Goal: Task Accomplishment & Management: Manage account settings

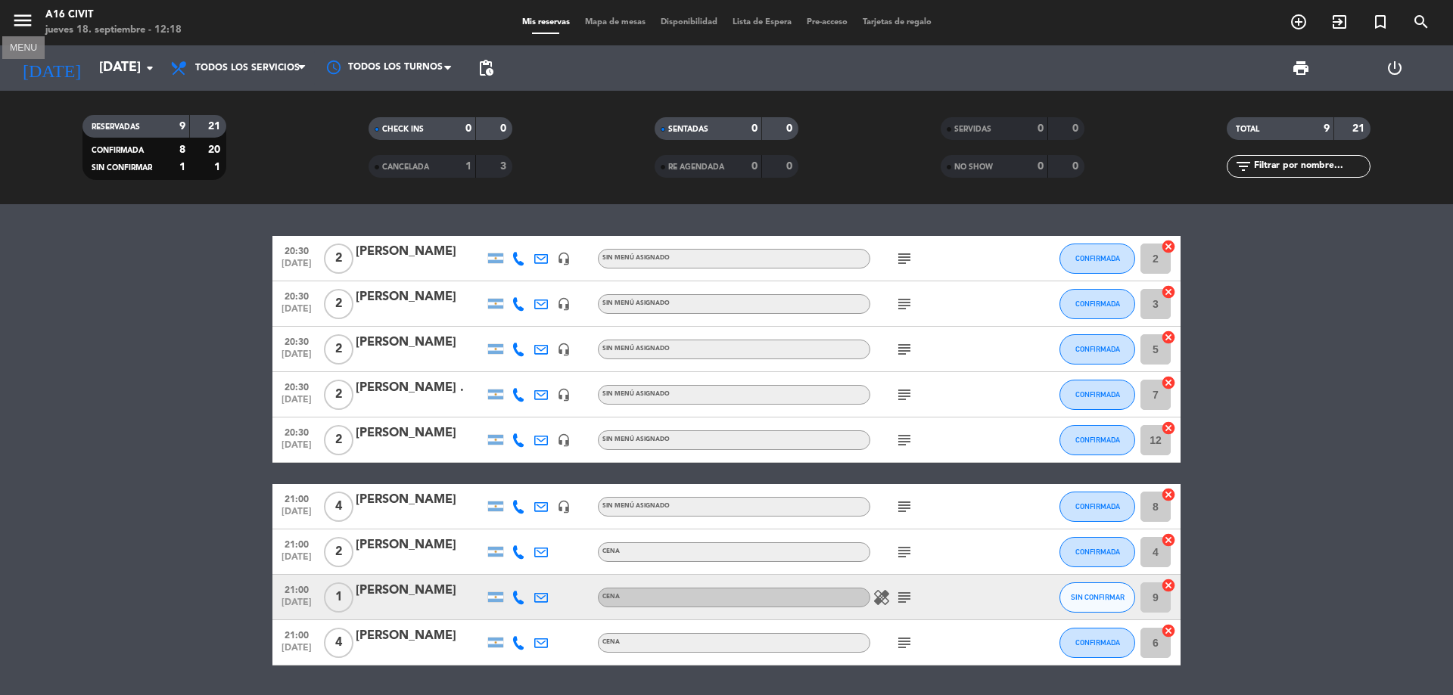
click at [33, 20] on icon "menu" at bounding box center [22, 20] width 23 height 23
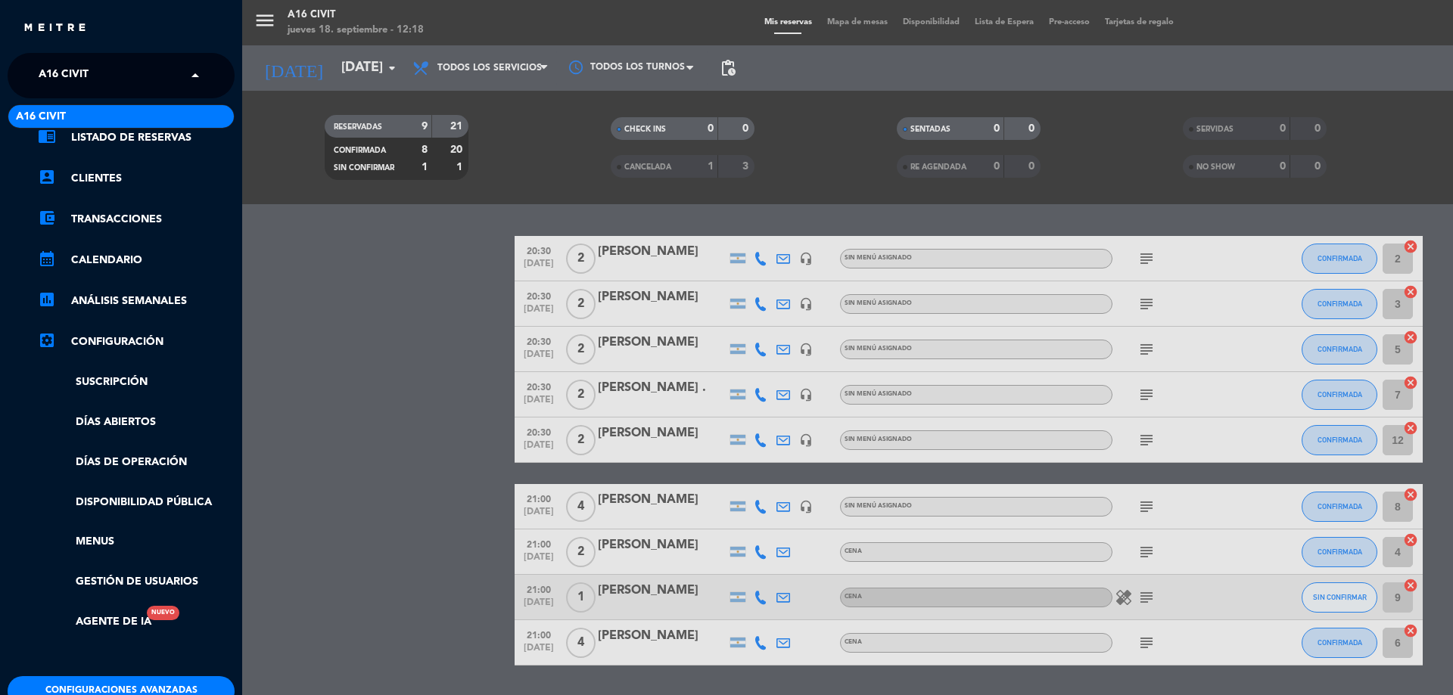
click at [178, 70] on input "text" at bounding box center [122, 76] width 185 height 33
click at [186, 77] on span at bounding box center [199, 76] width 26 height 32
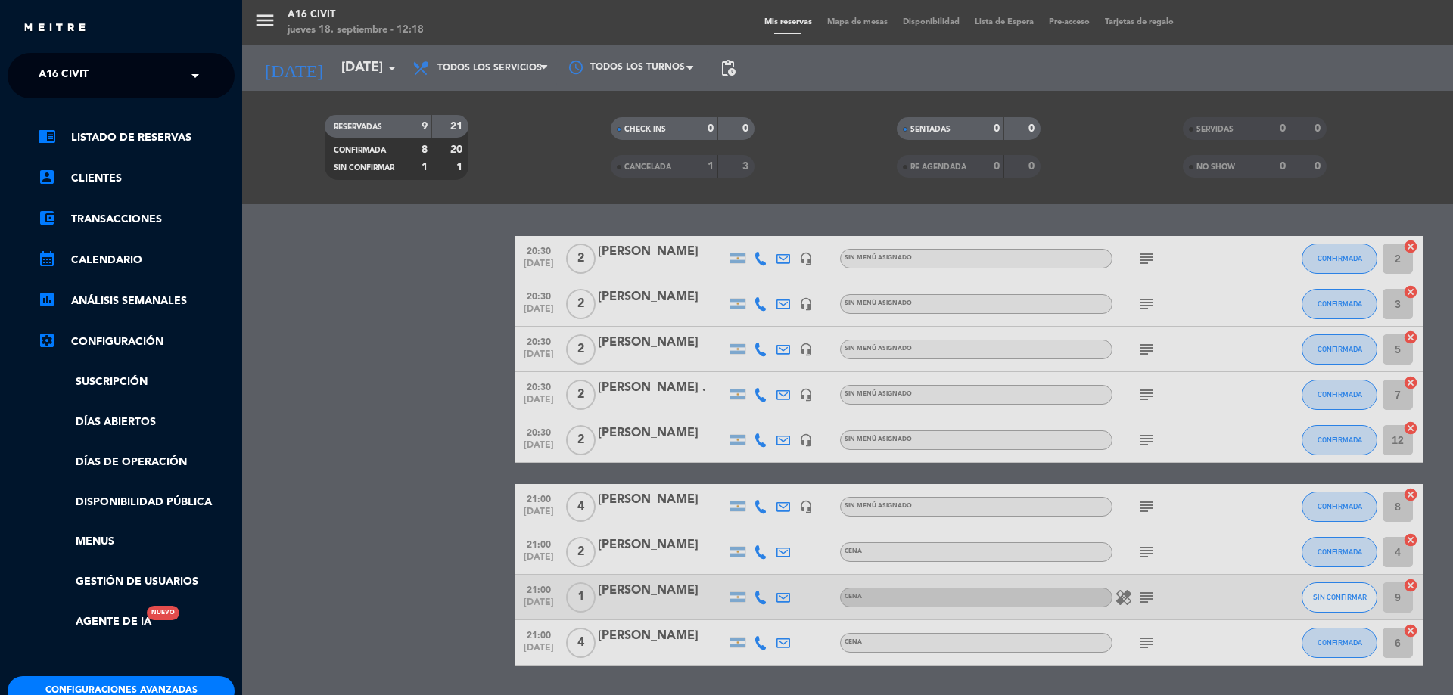
click at [186, 77] on span at bounding box center [199, 76] width 26 height 32
click at [186, 76] on span at bounding box center [199, 76] width 26 height 32
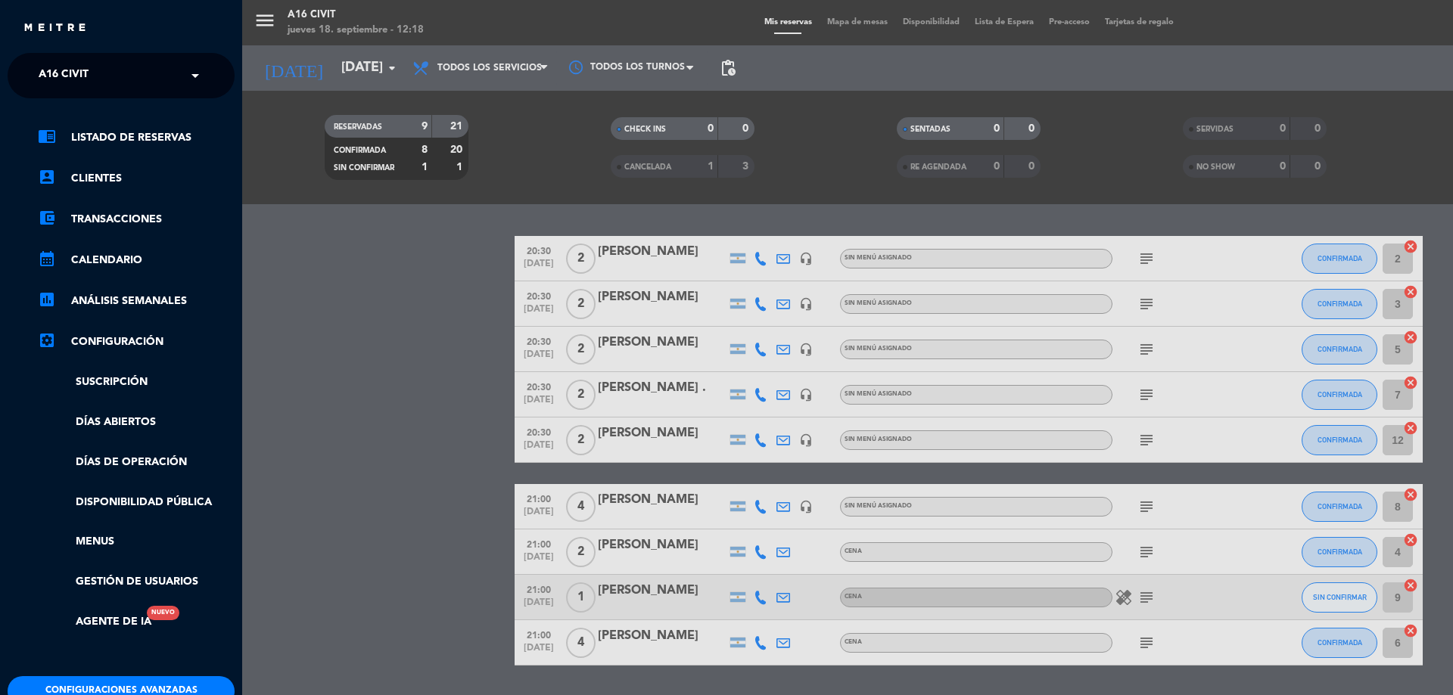
click at [186, 76] on span at bounding box center [199, 76] width 26 height 32
click at [187, 76] on span at bounding box center [199, 76] width 26 height 32
click at [1144, 308] on div "menu A16 [PERSON_NAME] [DATE] 18. septiembre - 12:32 Mis reservas Mapa de mesas…" at bounding box center [968, 347] width 1453 height 695
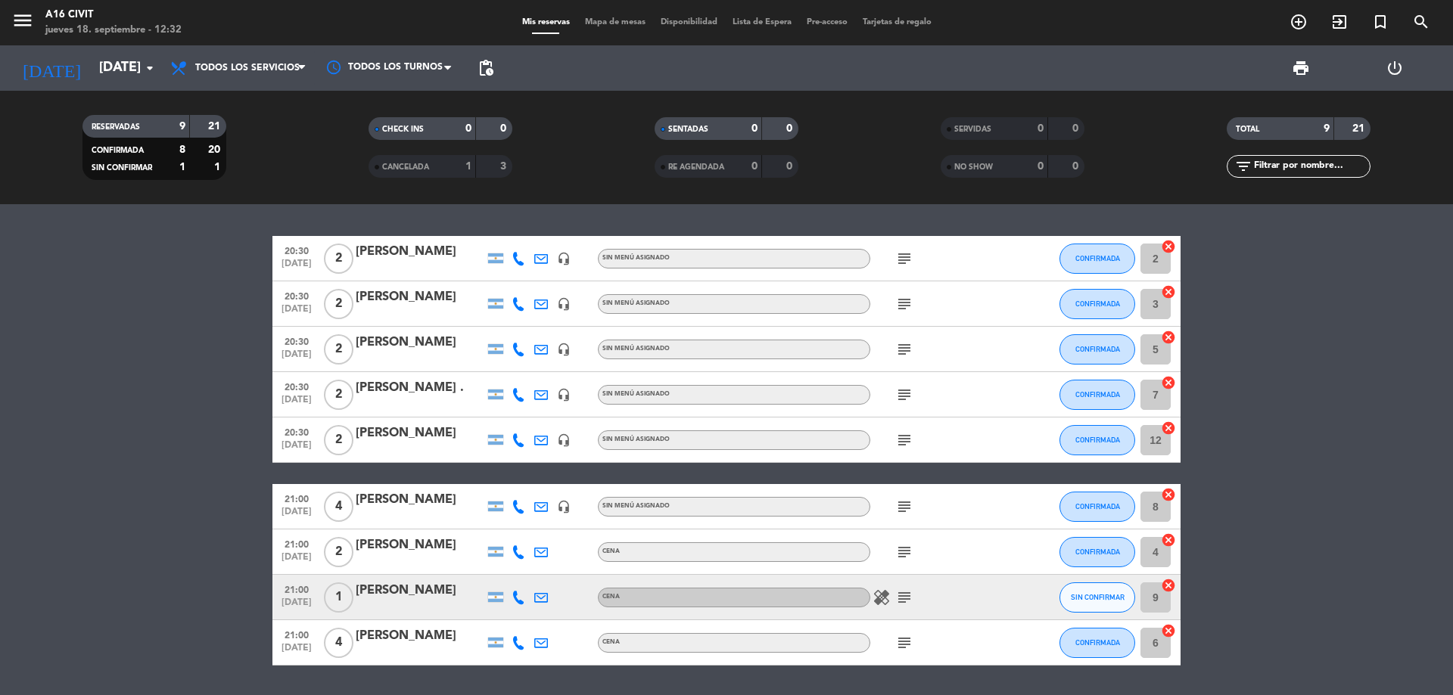
click at [902, 311] on icon "subject" at bounding box center [904, 304] width 18 height 18
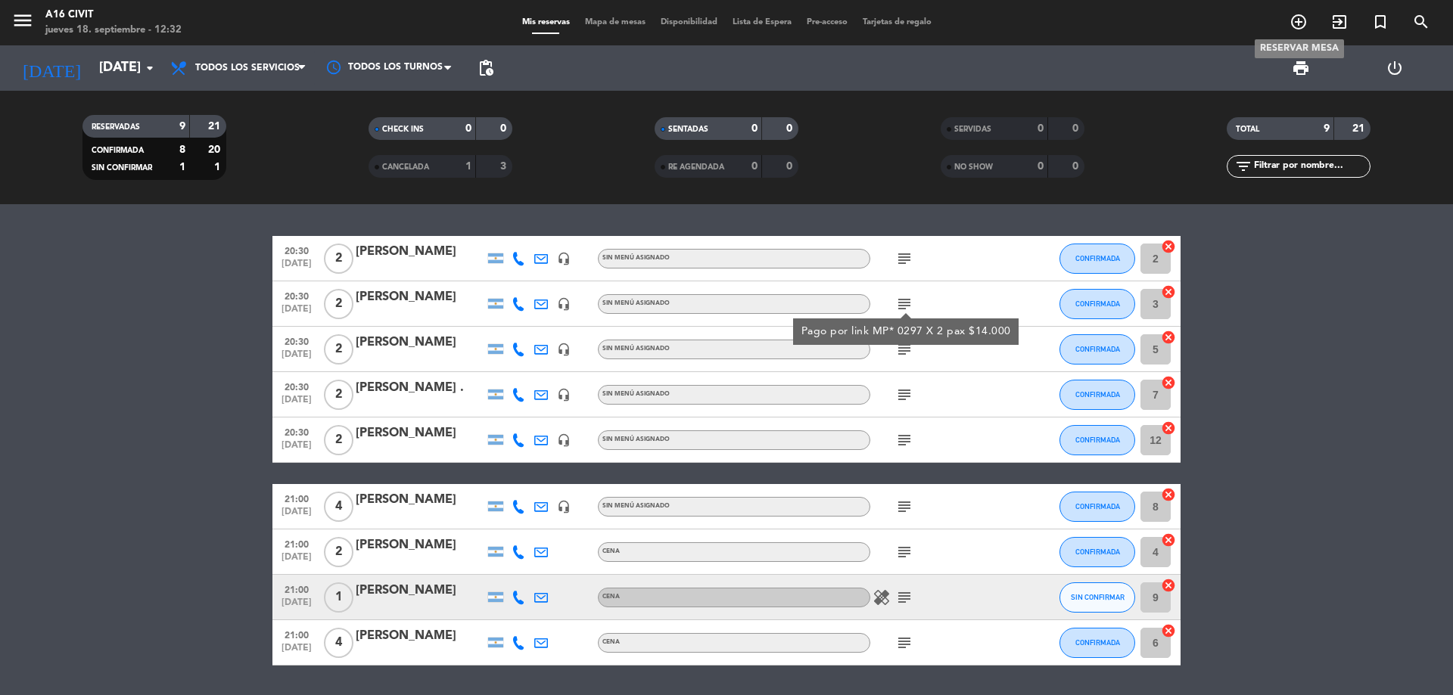
click at [1295, 33] on span "add_circle_outline" at bounding box center [1298, 22] width 41 height 26
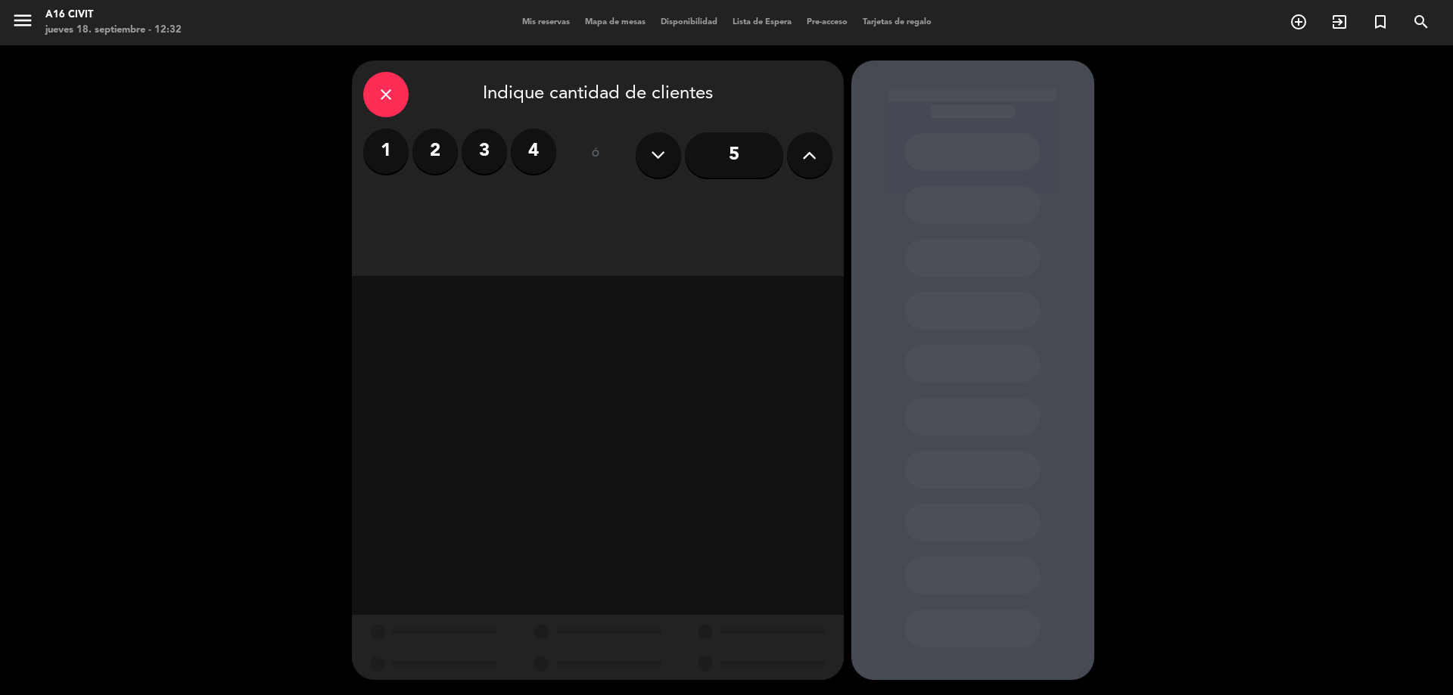
click at [559, 140] on div "1 2 3 4 ó 5" at bounding box center [597, 155] width 469 height 53
click at [536, 148] on label "4" at bounding box center [533, 151] width 45 height 45
click at [773, 208] on div "Cena" at bounding box center [774, 207] width 114 height 30
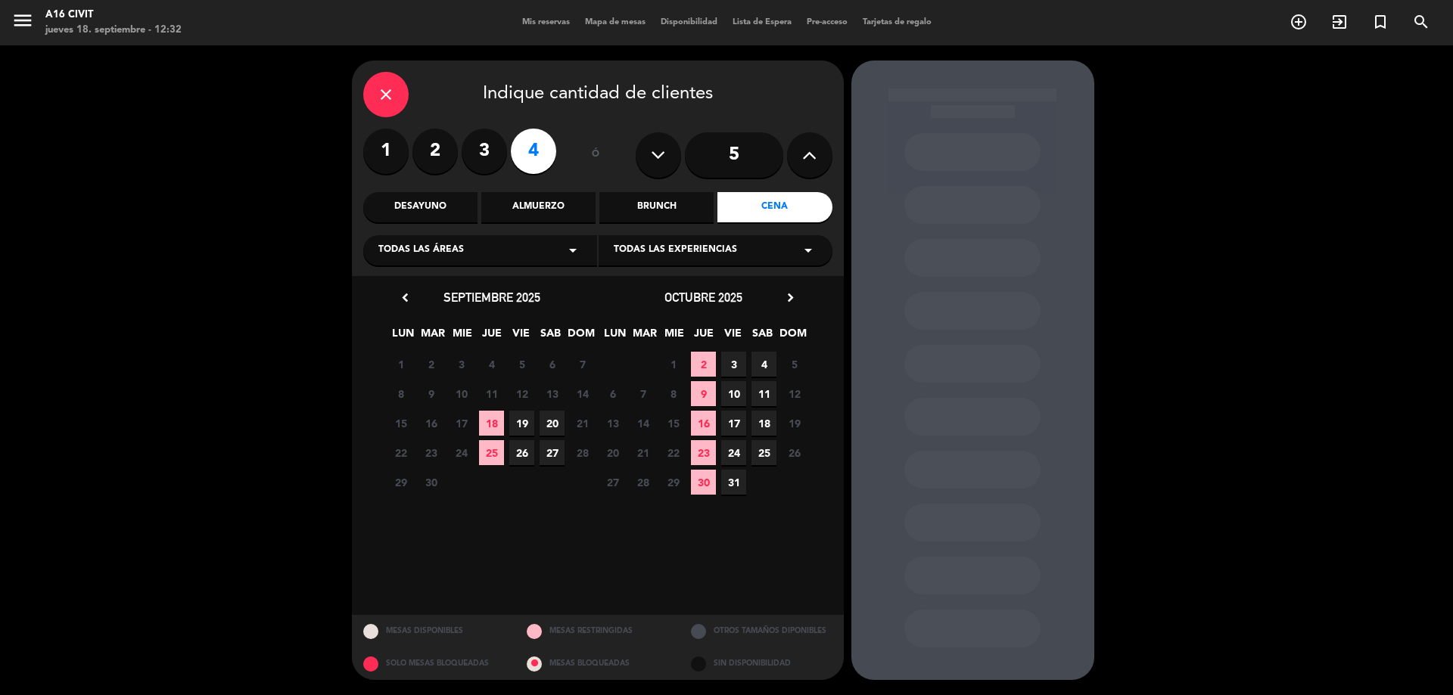
click at [525, 413] on span "19" at bounding box center [521, 423] width 25 height 25
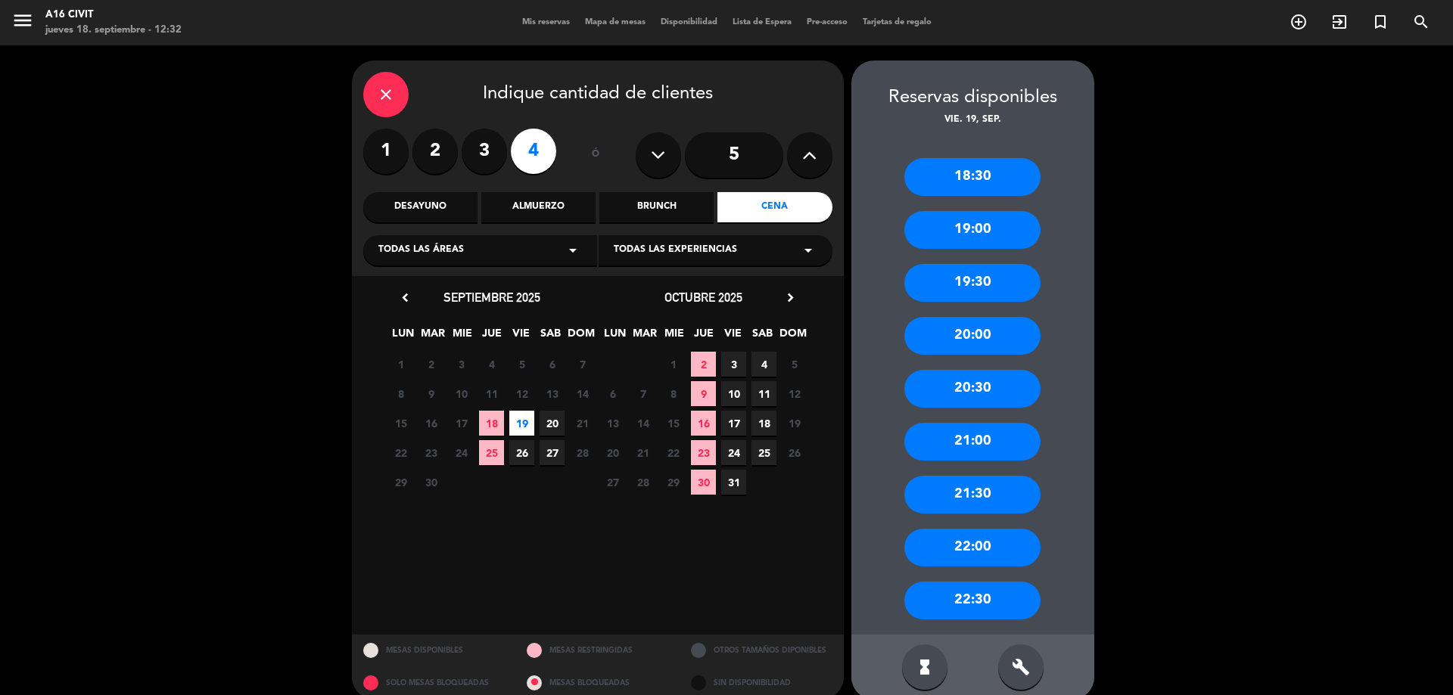
click at [545, 424] on span "20" at bounding box center [552, 423] width 25 height 25
click at [961, 373] on div "20:30" at bounding box center [972, 389] width 136 height 38
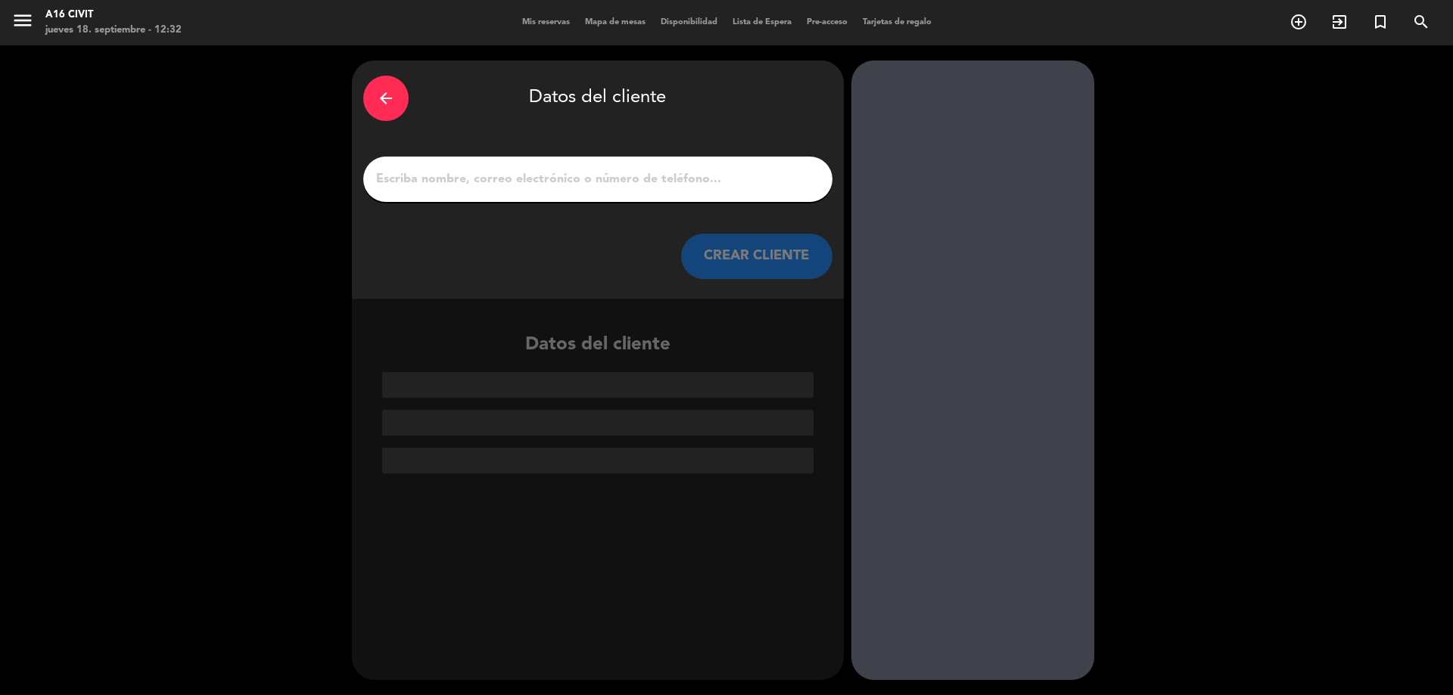
click at [461, 195] on div at bounding box center [597, 179] width 469 height 45
click at [477, 175] on input "1" at bounding box center [598, 179] width 447 height 21
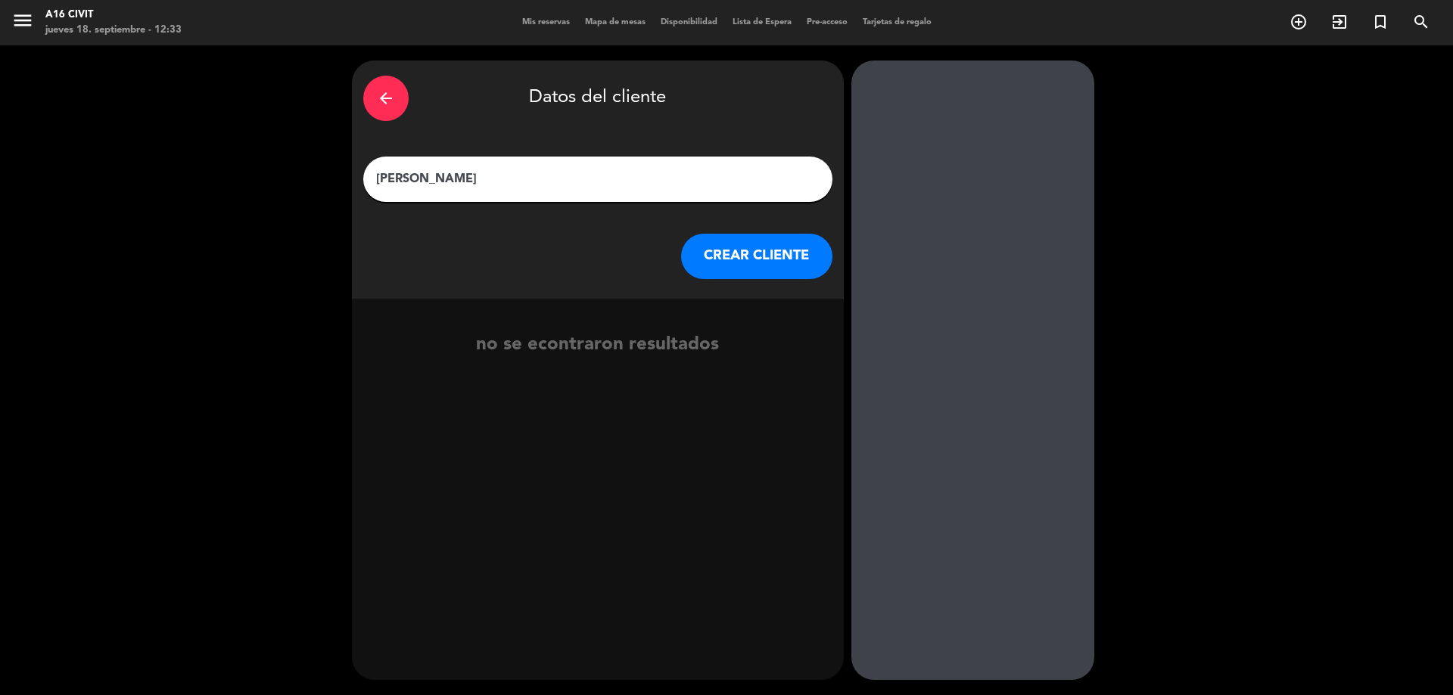
type input "[PERSON_NAME]"
click at [755, 252] on button "CREAR CLIENTE" at bounding box center [756, 256] width 151 height 45
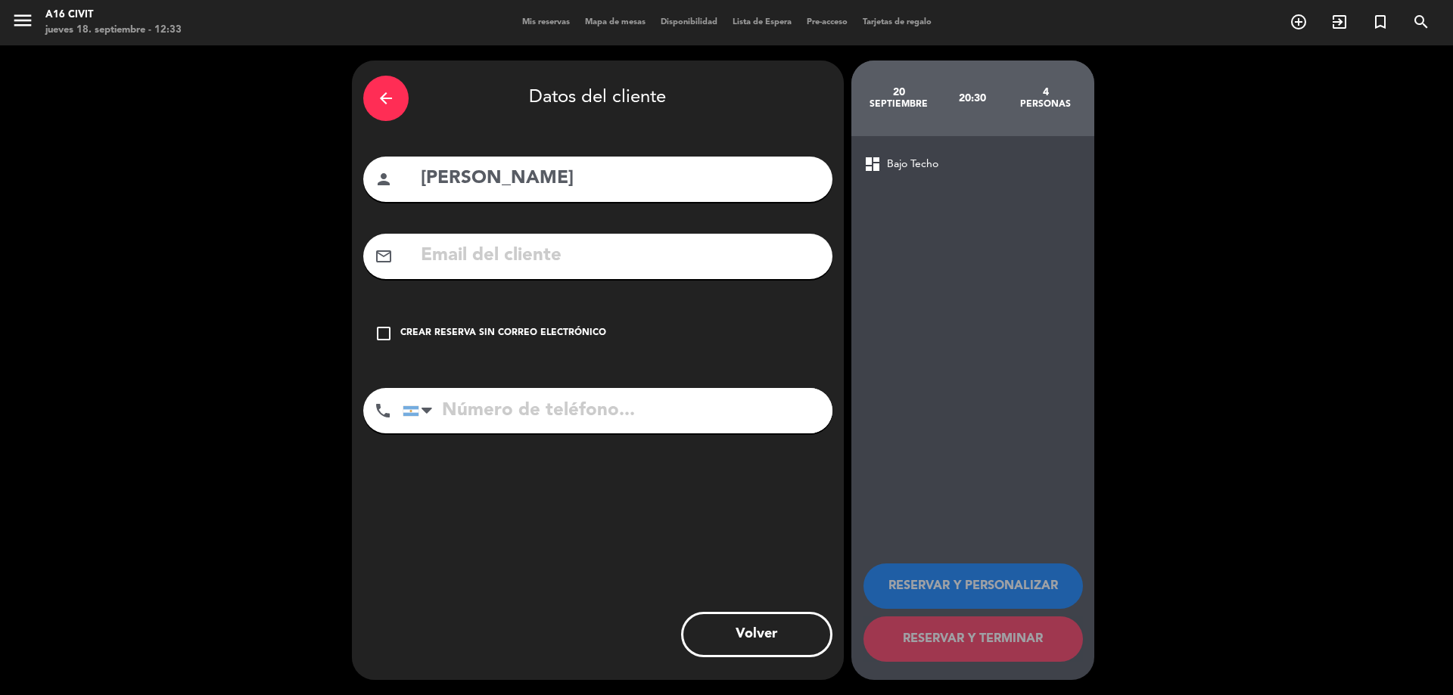
click at [419, 264] on input "text" at bounding box center [620, 256] width 402 height 31
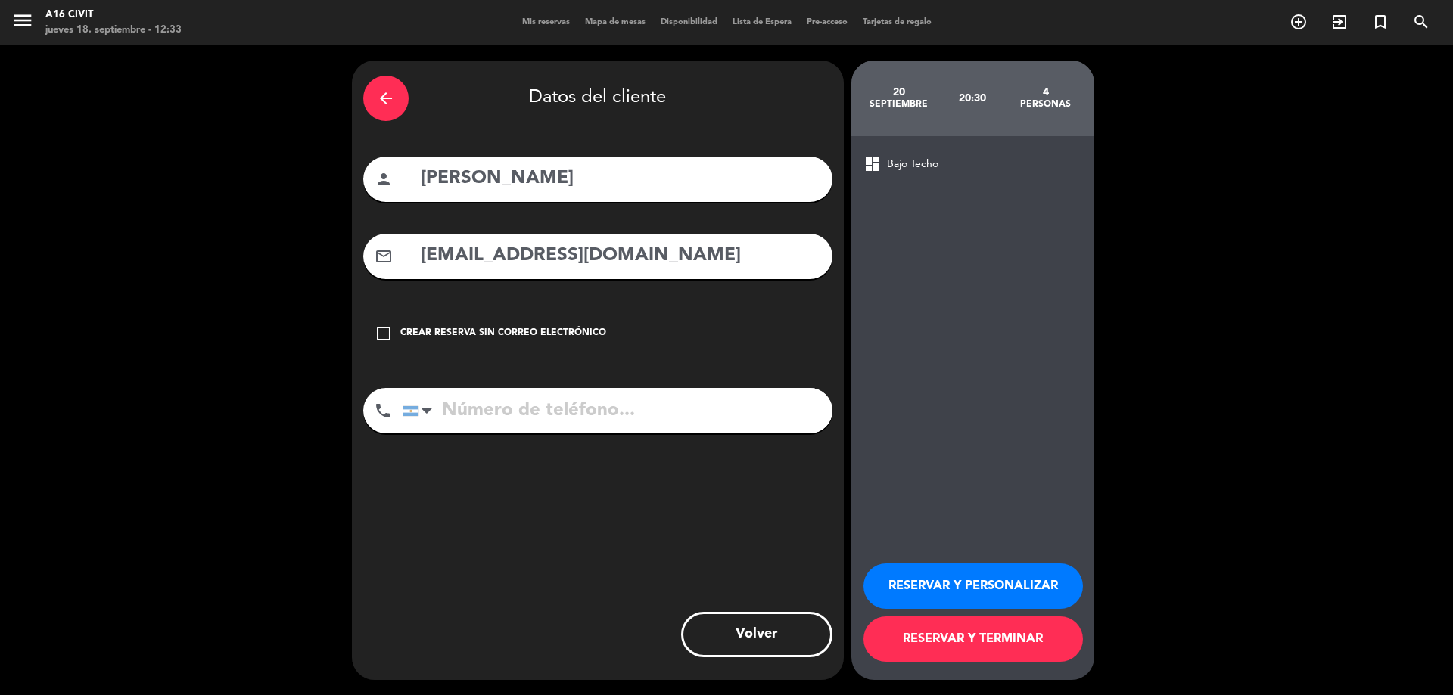
click at [499, 253] on input "[EMAIL_ADDRESS][DOMAIN_NAME]" at bounding box center [620, 256] width 402 height 31
type input "[EMAIL_ADDRESS][DOMAIN_NAME]"
click at [574, 415] on input "tel" at bounding box center [618, 410] width 430 height 45
type input "2613623474"
click at [951, 627] on button "RESERVAR Y TERMINAR" at bounding box center [973, 639] width 219 height 45
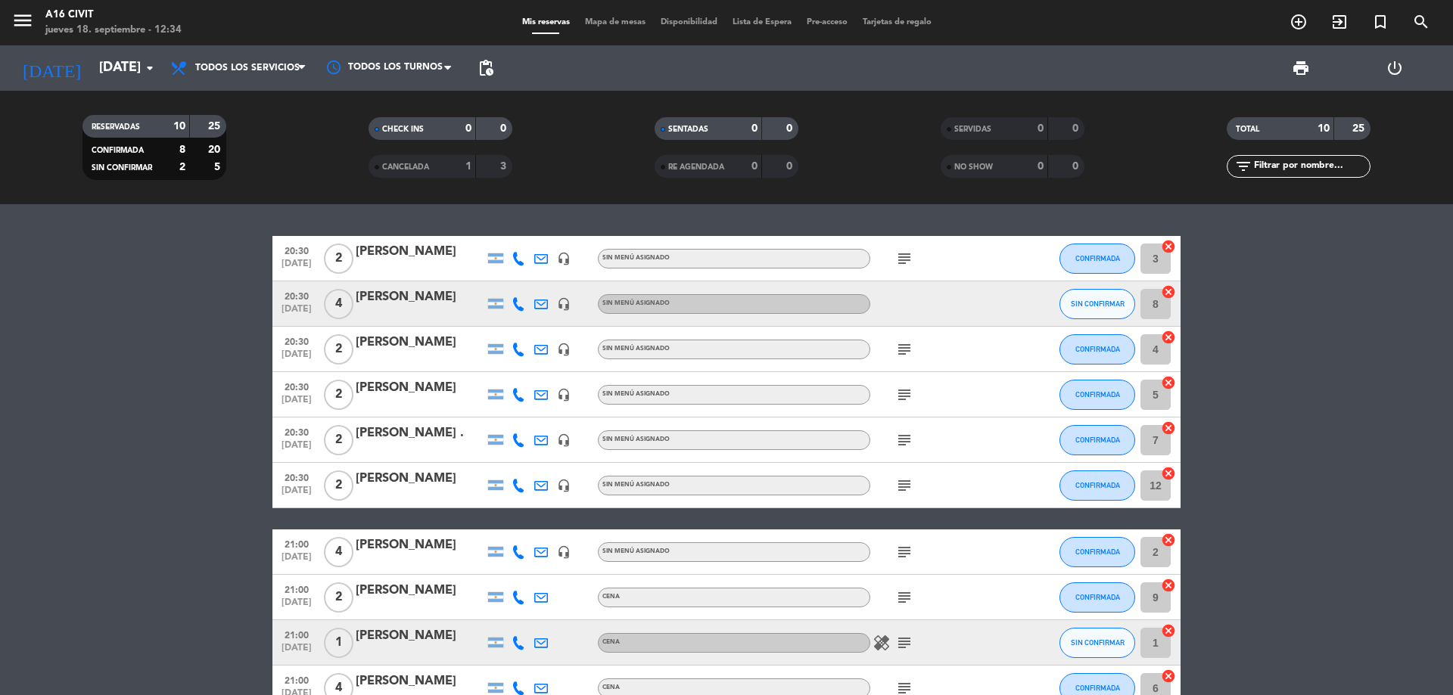
click at [420, 301] on div "[PERSON_NAME]" at bounding box center [420, 298] width 129 height 20
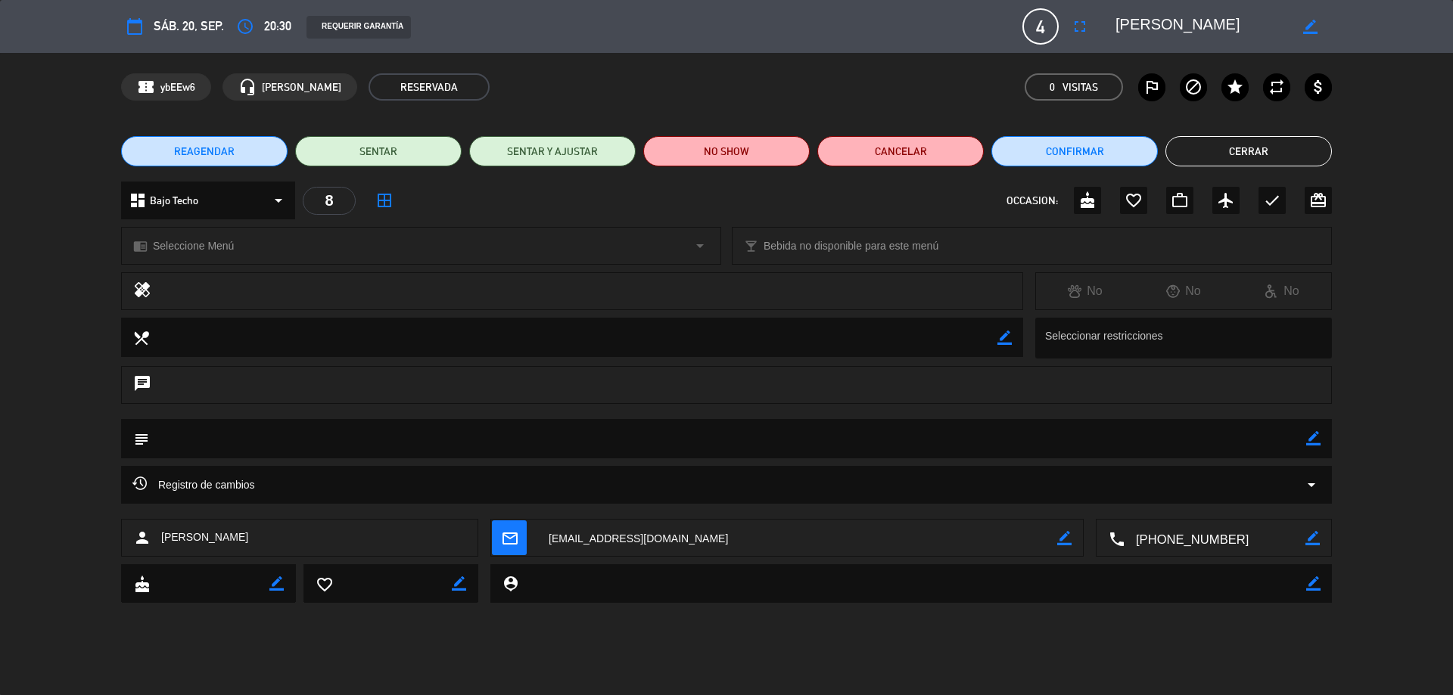
click at [1006, 339] on icon "border_color" at bounding box center [1004, 338] width 14 height 14
click at [1308, 443] on icon "border_color" at bounding box center [1313, 438] width 14 height 14
click at [1241, 151] on button "Cerrar" at bounding box center [1248, 151] width 166 height 30
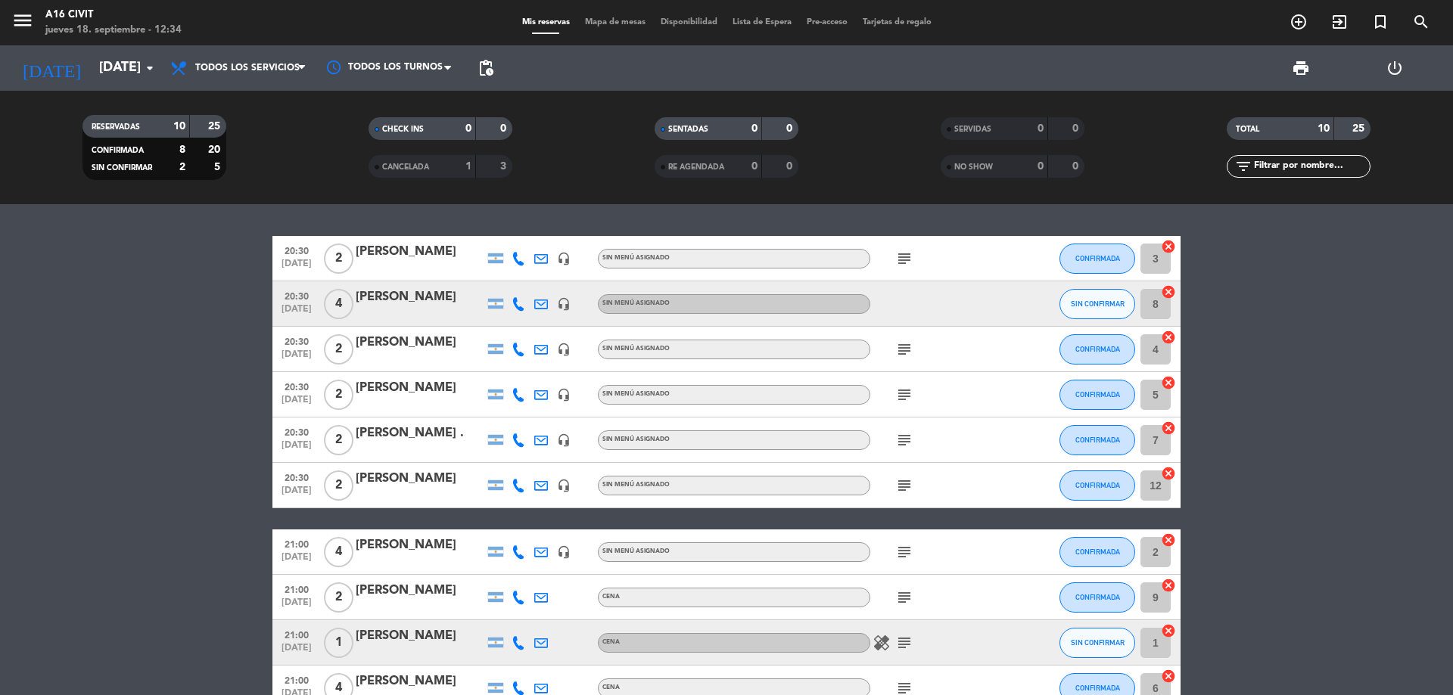
click at [907, 350] on icon "subject" at bounding box center [904, 350] width 18 height 18
click at [903, 441] on icon "subject" at bounding box center [904, 440] width 18 height 18
click at [899, 490] on icon "subject" at bounding box center [904, 486] width 18 height 18
click at [899, 489] on icon "subject" at bounding box center [904, 486] width 18 height 18
click at [904, 559] on icon "subject" at bounding box center [904, 552] width 18 height 18
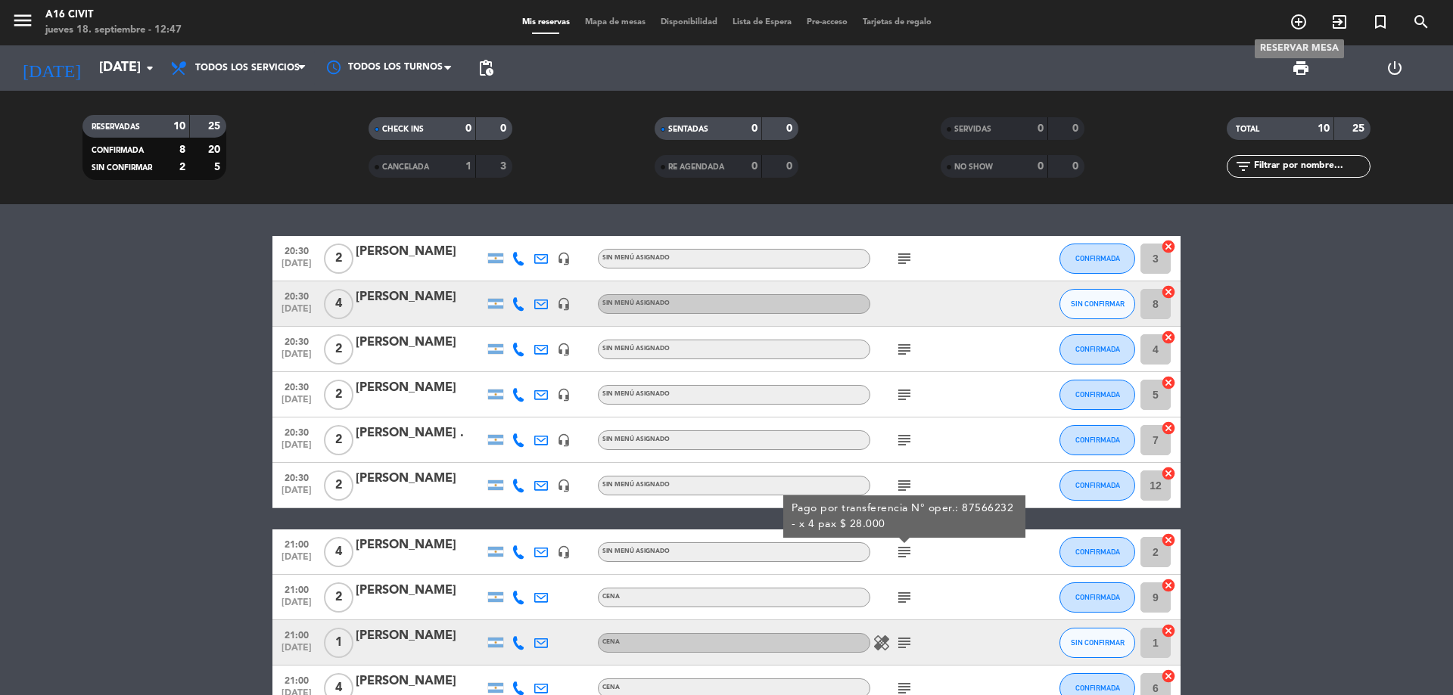
click at [1295, 17] on icon "add_circle_outline" at bounding box center [1299, 22] width 18 height 18
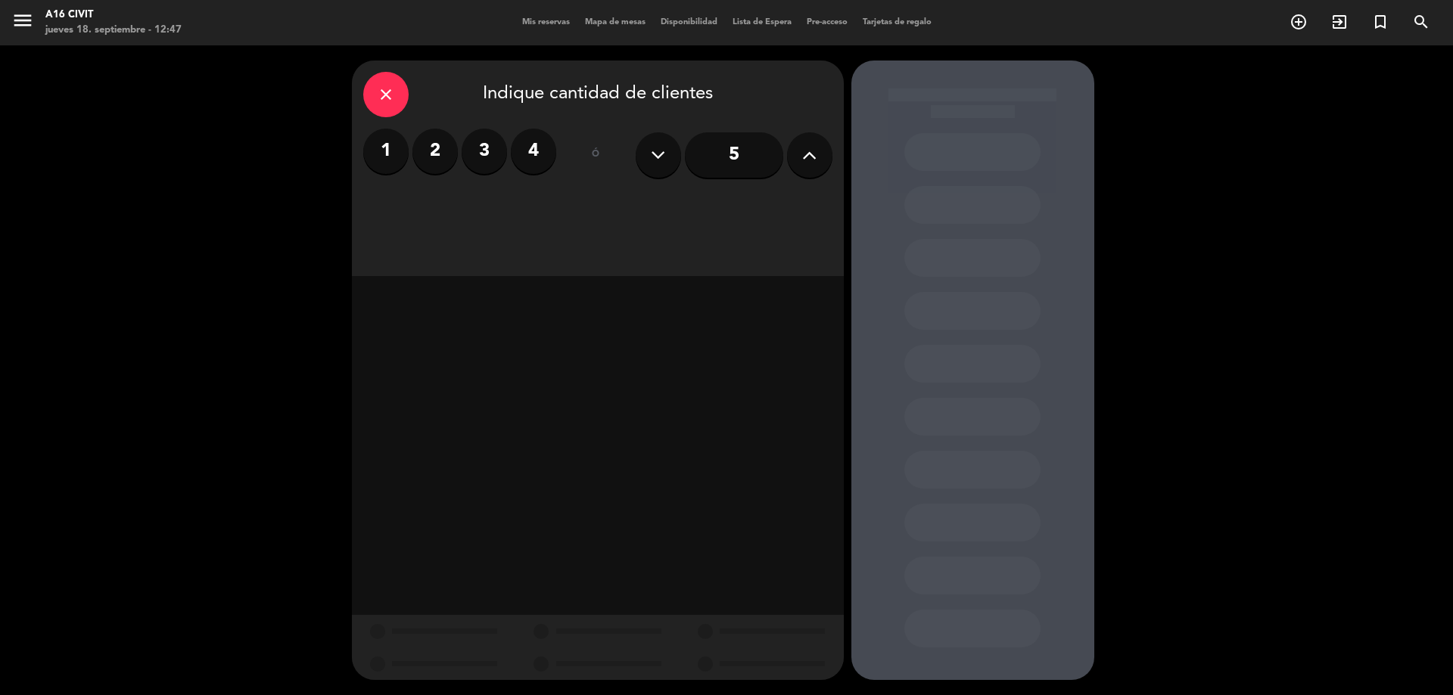
click at [427, 135] on label "2" at bounding box center [434, 151] width 45 height 45
click at [755, 208] on div "Cena" at bounding box center [774, 207] width 114 height 30
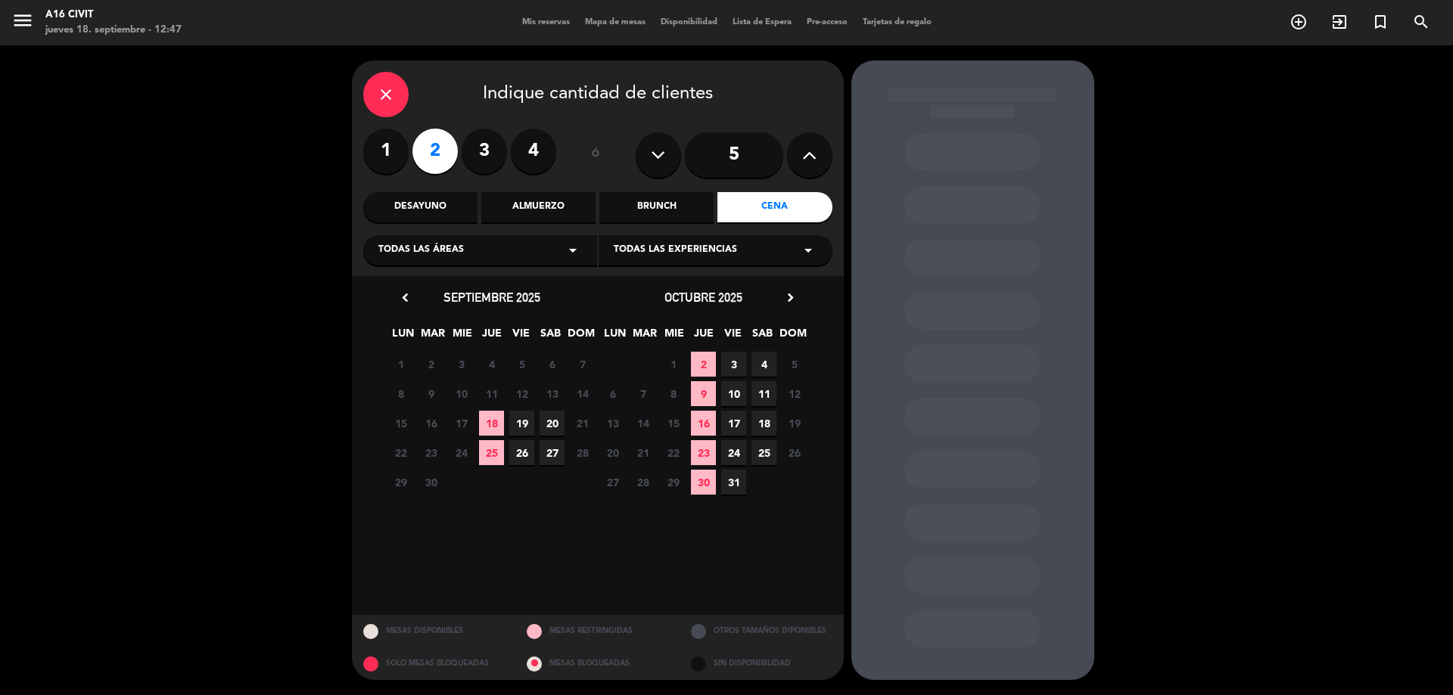
click at [550, 414] on span "20" at bounding box center [552, 423] width 25 height 25
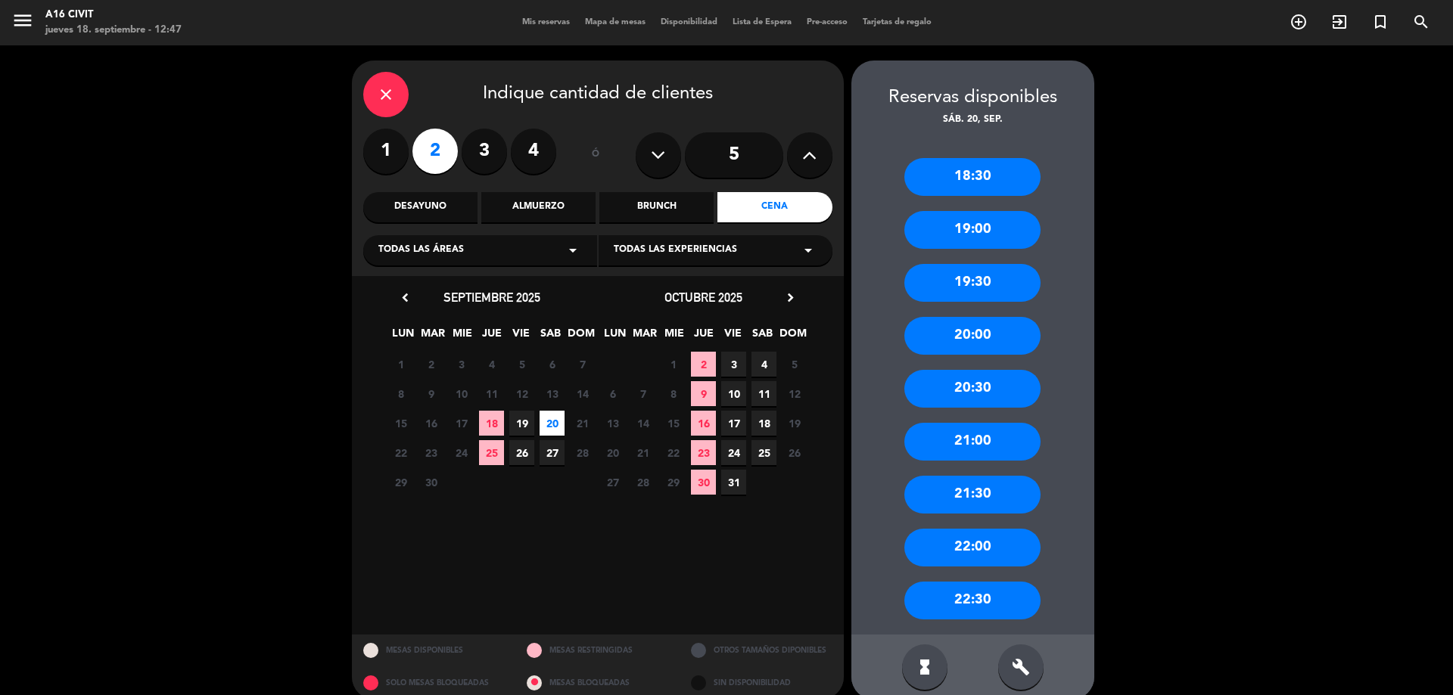
click at [960, 391] on div "20:30" at bounding box center [972, 389] width 136 height 38
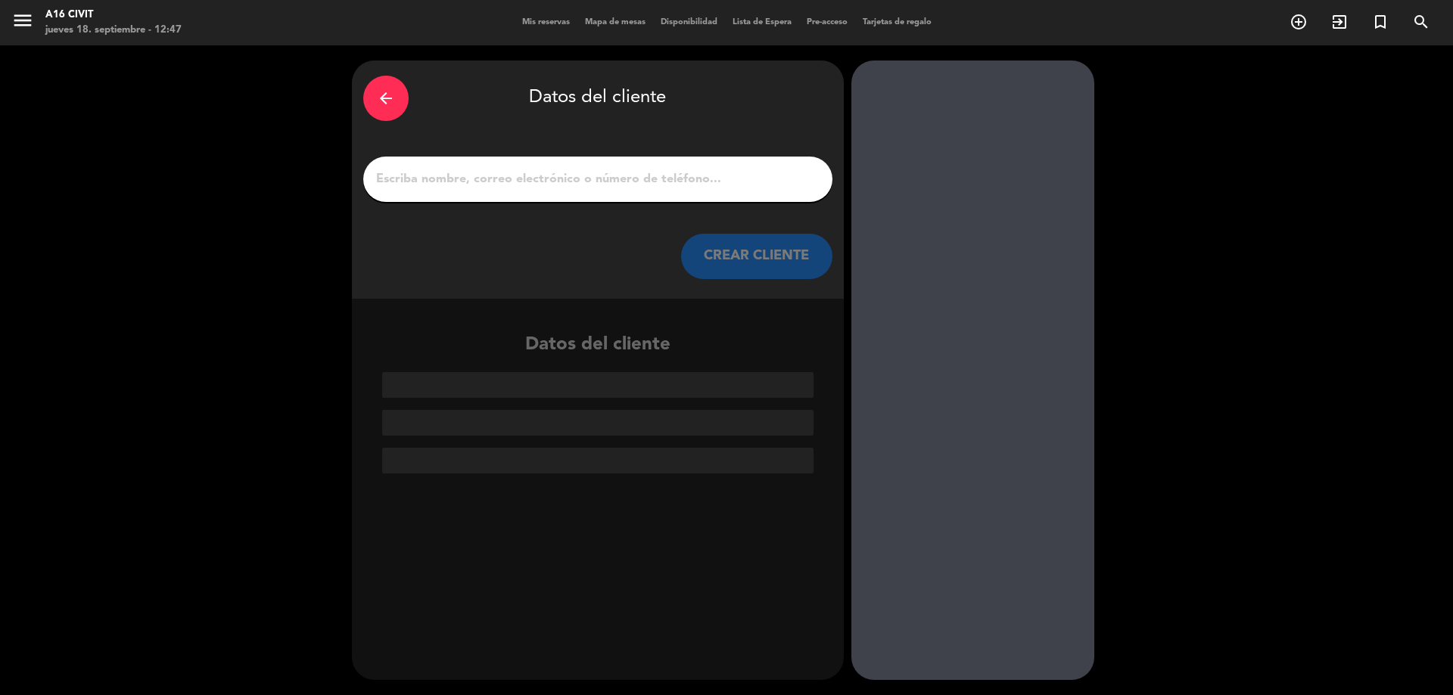
click at [596, 193] on div at bounding box center [597, 179] width 469 height 45
click at [584, 184] on input "1" at bounding box center [598, 179] width 447 height 21
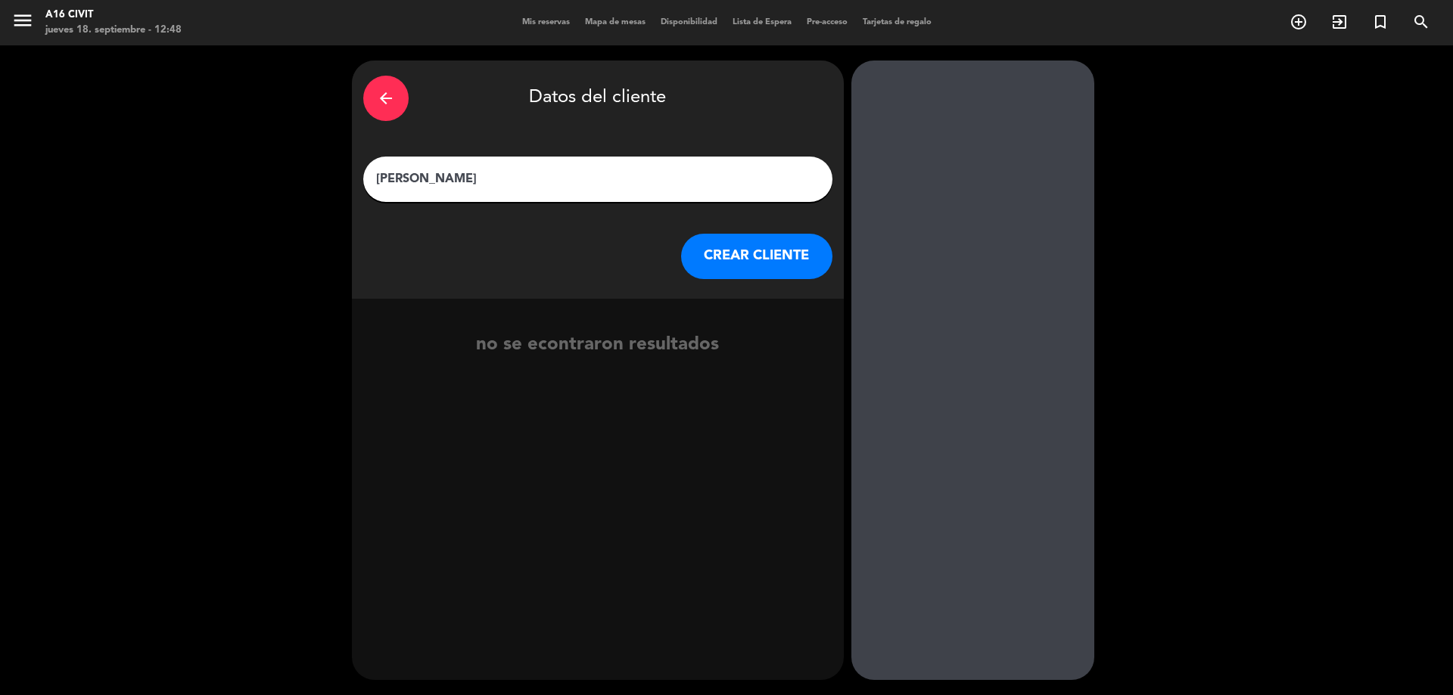
type input "[PERSON_NAME]"
click at [795, 253] on button "CREAR CLIENTE" at bounding box center [756, 256] width 151 height 45
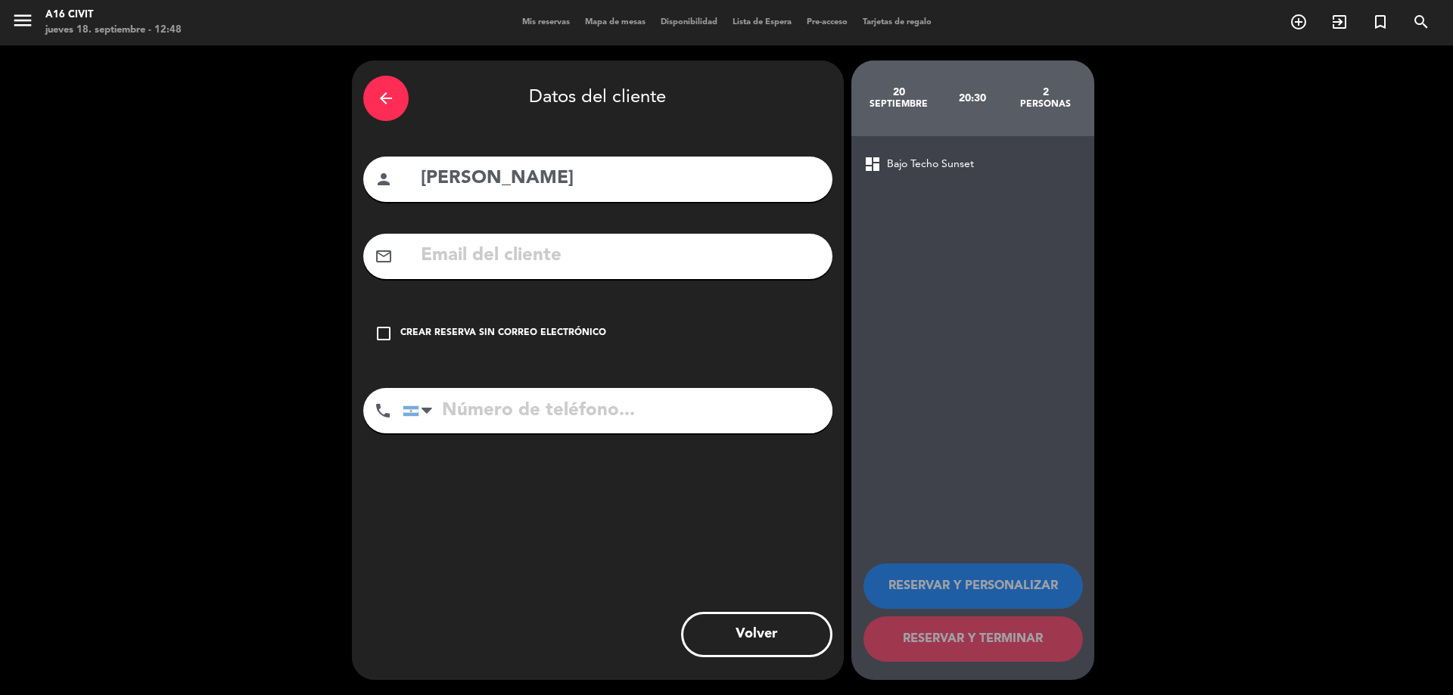
drag, startPoint x: 459, startPoint y: 229, endPoint x: 468, endPoint y: 244, distance: 17.7
click at [464, 238] on div "arrow_back Datos del cliente person [PERSON_NAME] mail_outline check_box_outlin…" at bounding box center [598, 371] width 492 height 620
click at [473, 247] on input "text" at bounding box center [620, 256] width 402 height 31
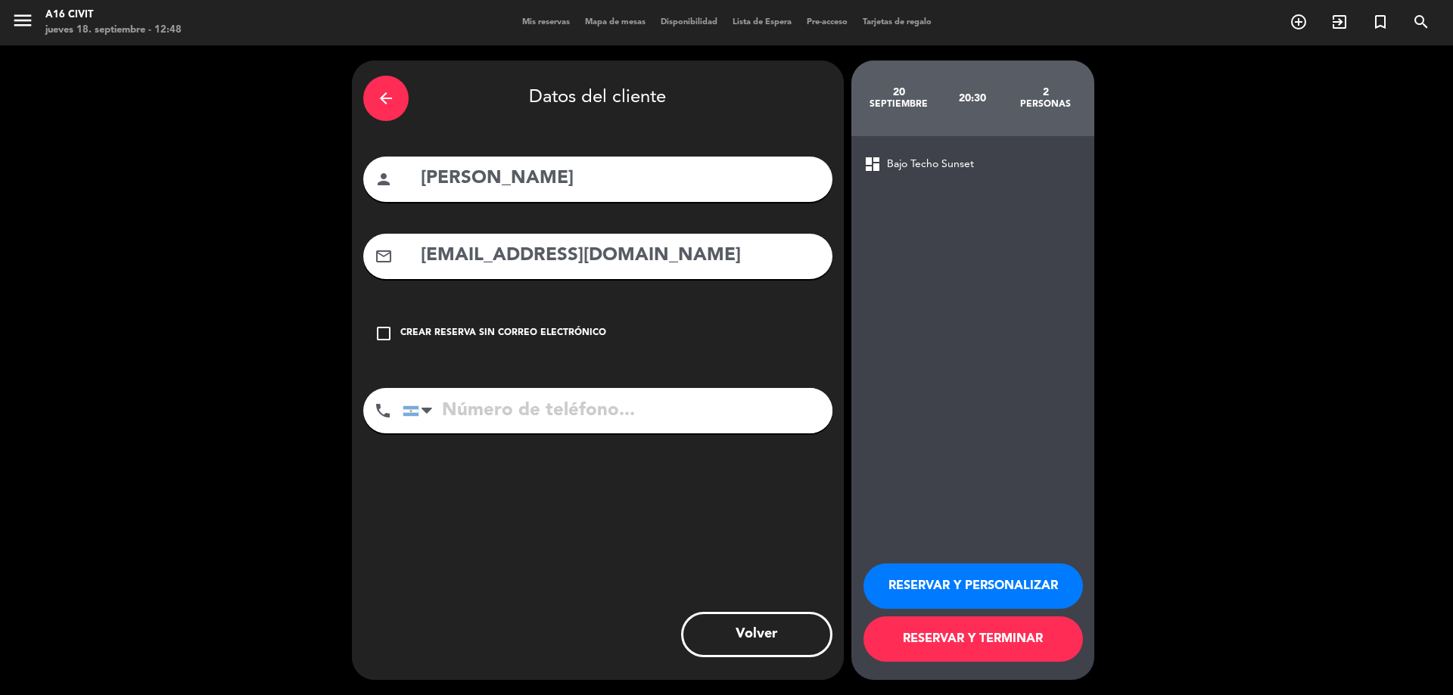
type input "[EMAIL_ADDRESS][DOMAIN_NAME]"
click at [453, 410] on input "tel" at bounding box center [618, 410] width 430 height 45
type input "2615463958"
click at [907, 645] on button "RESERVAR Y TERMINAR" at bounding box center [973, 639] width 219 height 45
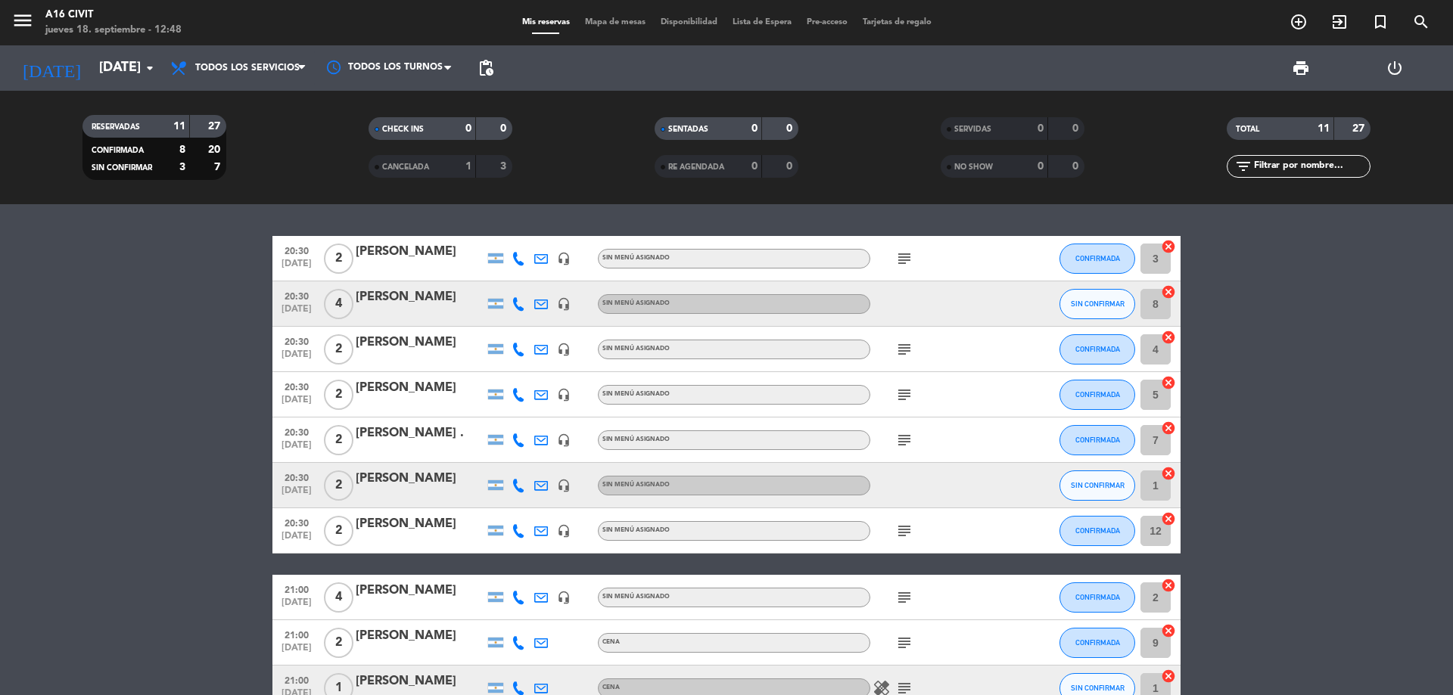
click at [419, 478] on div "[PERSON_NAME]" at bounding box center [420, 479] width 129 height 20
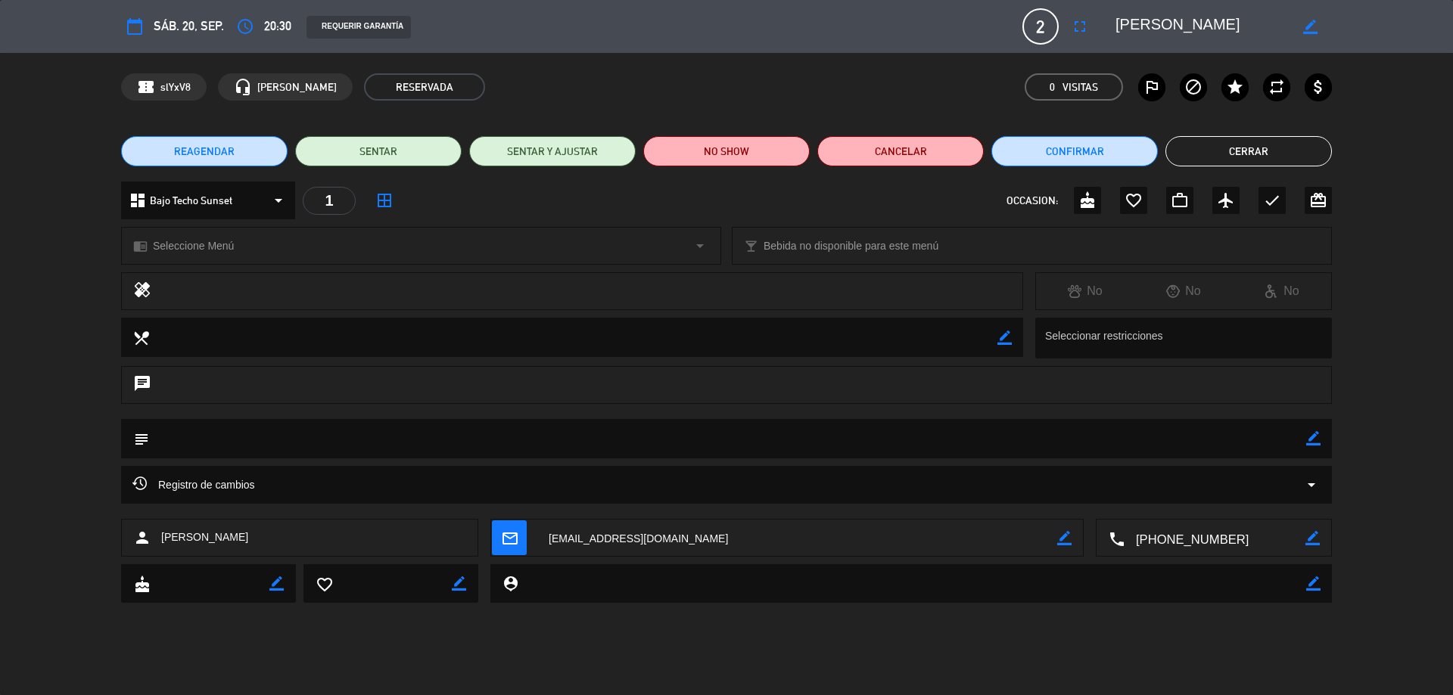
click at [1318, 444] on icon "border_color" at bounding box center [1313, 438] width 14 height 14
click at [339, 437] on textarea at bounding box center [727, 438] width 1157 height 39
type textarea "Pago por Link MP#5024 X 2 Pax. $14.000"
click at [1318, 438] on icon at bounding box center [1313, 438] width 14 height 14
click at [1103, 154] on button "Confirmar" at bounding box center [1074, 151] width 166 height 30
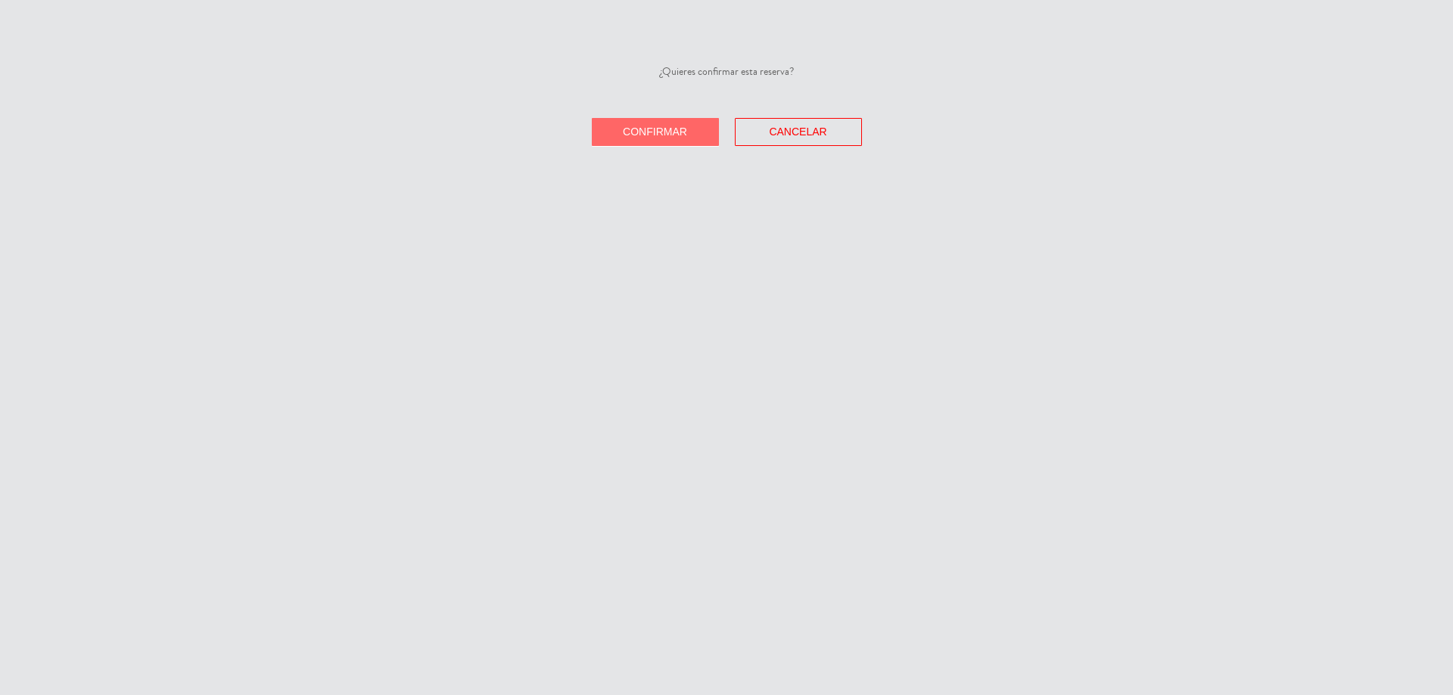
click at [648, 139] on button "Confirmar" at bounding box center [655, 132] width 127 height 28
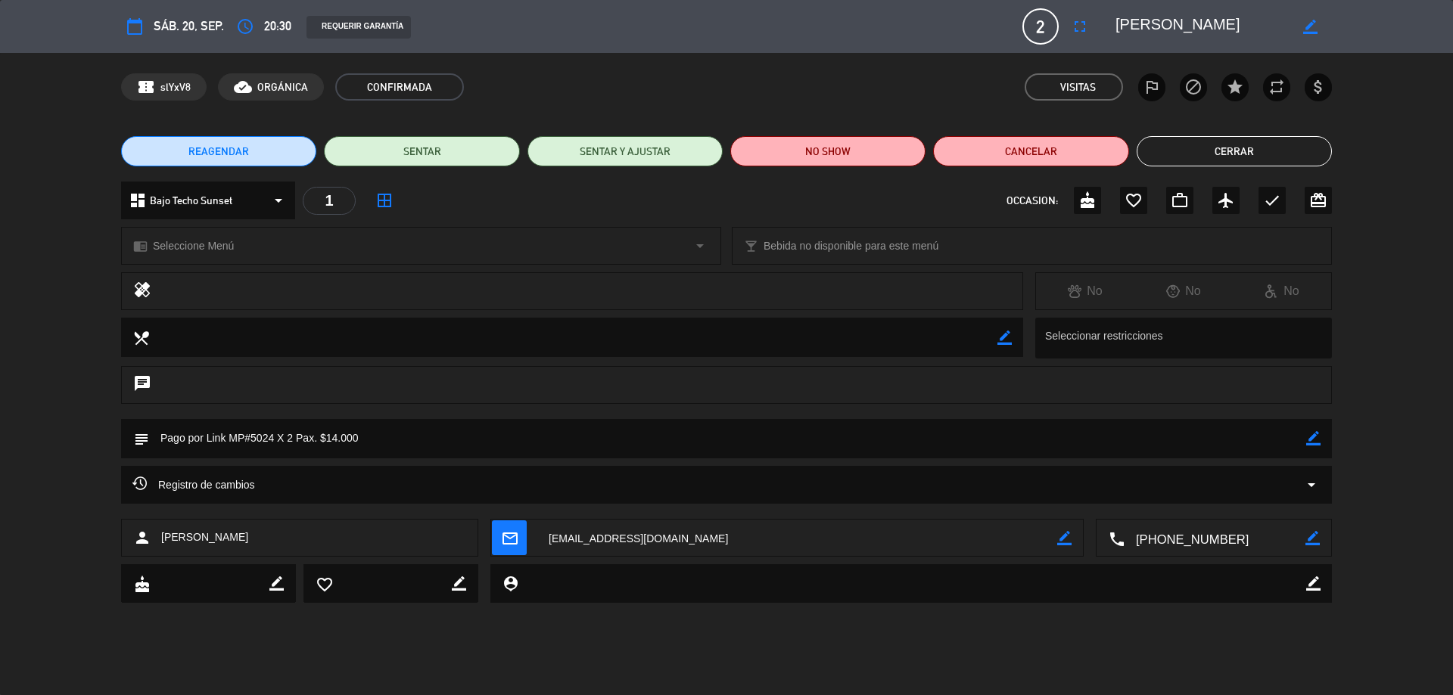
click at [1186, 151] on button "Cerrar" at bounding box center [1234, 151] width 195 height 30
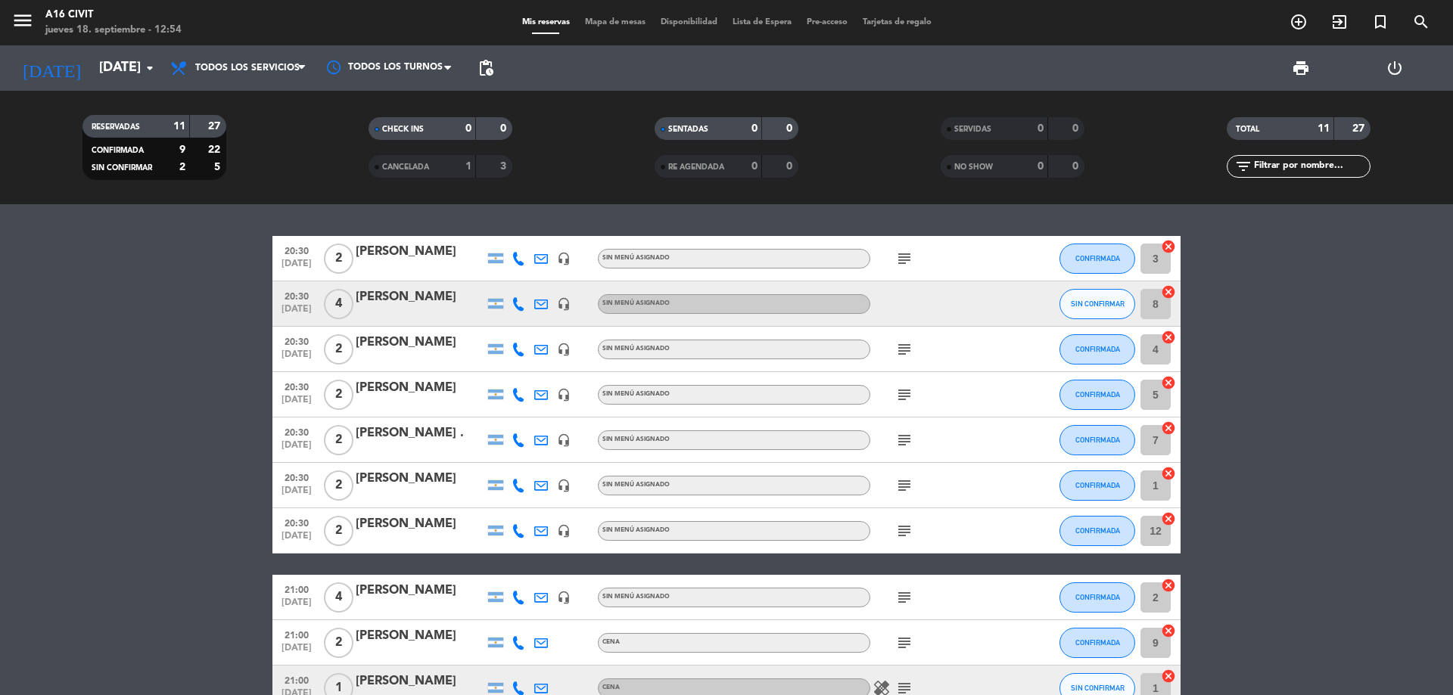
click at [424, 295] on div "[PERSON_NAME]" at bounding box center [420, 298] width 129 height 20
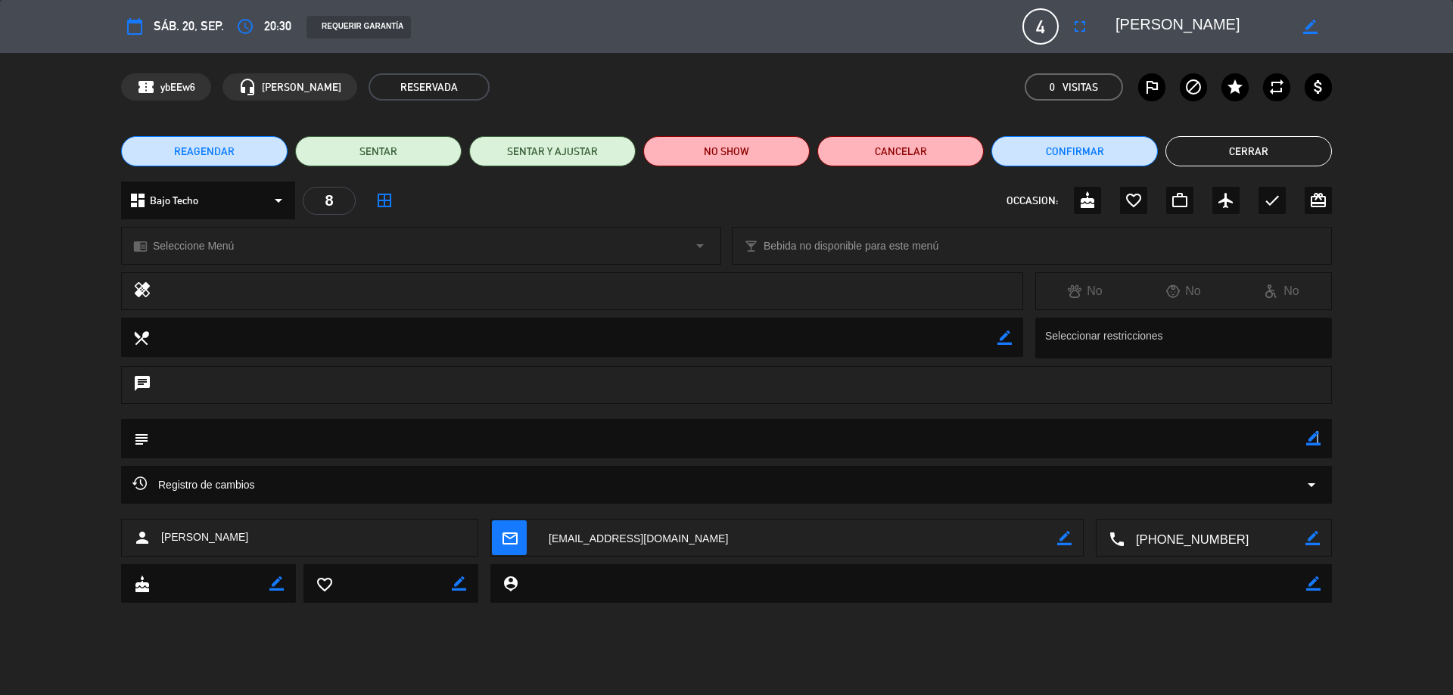
click at [1316, 441] on icon "border_color" at bounding box center [1313, 438] width 14 height 14
click at [1235, 145] on button "Cerrar" at bounding box center [1248, 151] width 166 height 30
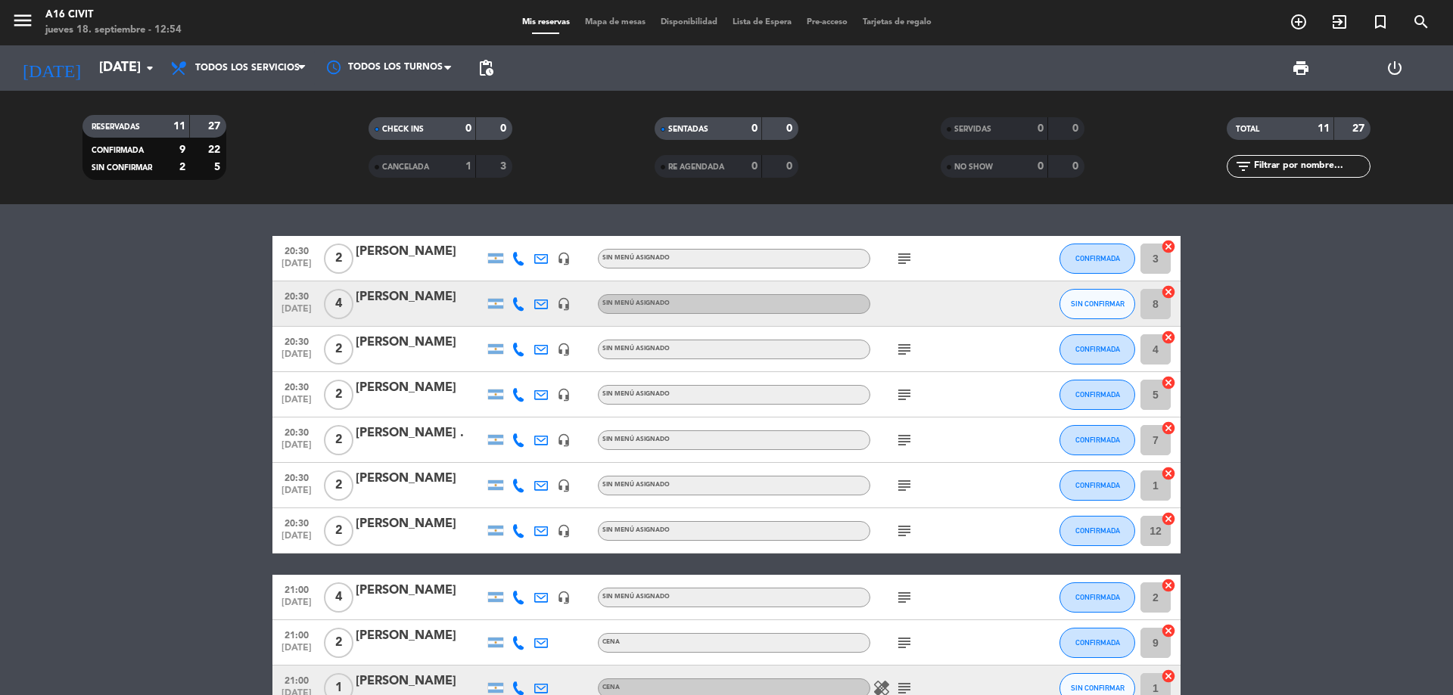
click at [914, 338] on div "subject" at bounding box center [938, 349] width 136 height 45
click at [906, 353] on icon "subject" at bounding box center [904, 350] width 18 height 18
drag, startPoint x: 796, startPoint y: 377, endPoint x: 1013, endPoint y: 375, distance: 216.4
click at [1013, 375] on div "Pago por link MP* 0297 X 2 pax $14.000" at bounding box center [906, 377] width 226 height 26
copy div "Pago por link MP* 0297 X 2 pax $14.000"
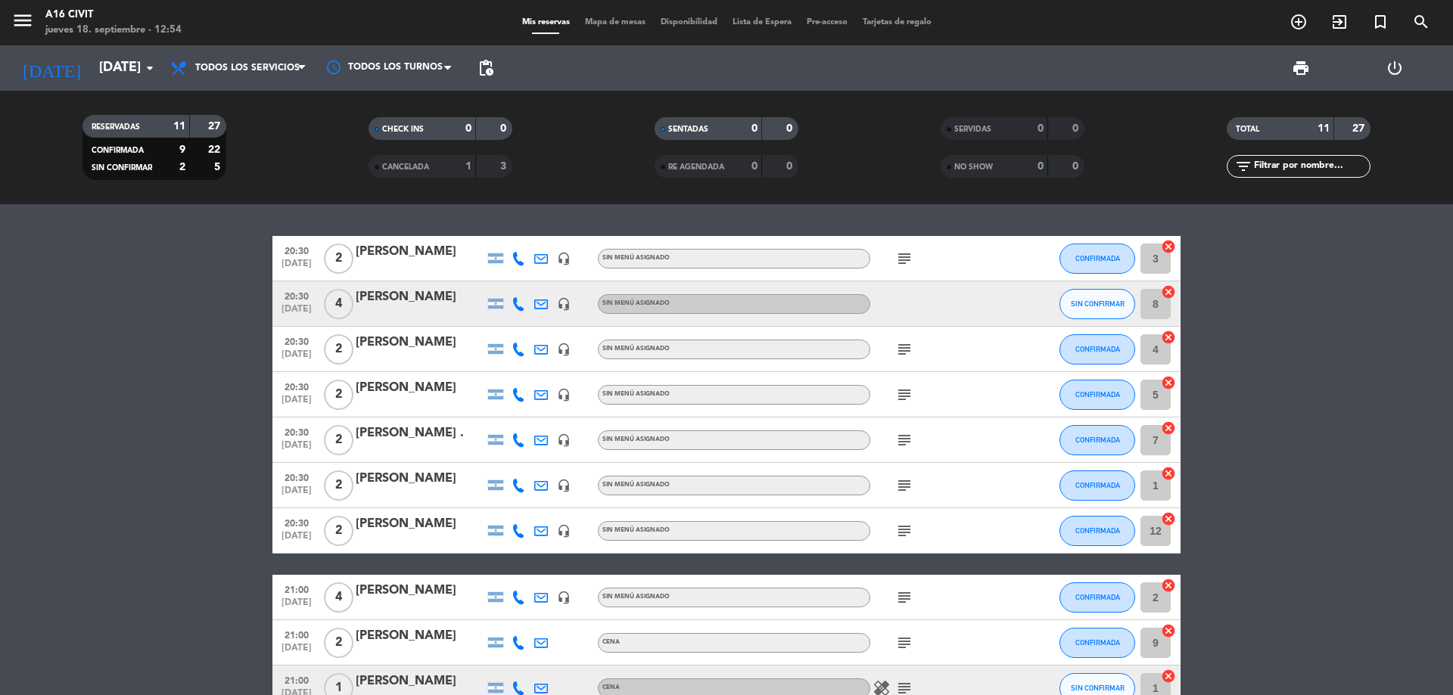
click at [897, 358] on icon "subject" at bounding box center [904, 350] width 18 height 18
copy div "Pago por link MP* 0297 X 2 pax $14.000"
drag, startPoint x: 799, startPoint y: 376, endPoint x: 1016, endPoint y: 366, distance: 217.4
click at [1016, 366] on div "Pago por link MP* 0297 X 2 pax $14.000" at bounding box center [906, 377] width 226 height 26
click at [885, 310] on div at bounding box center [938, 304] width 136 height 45
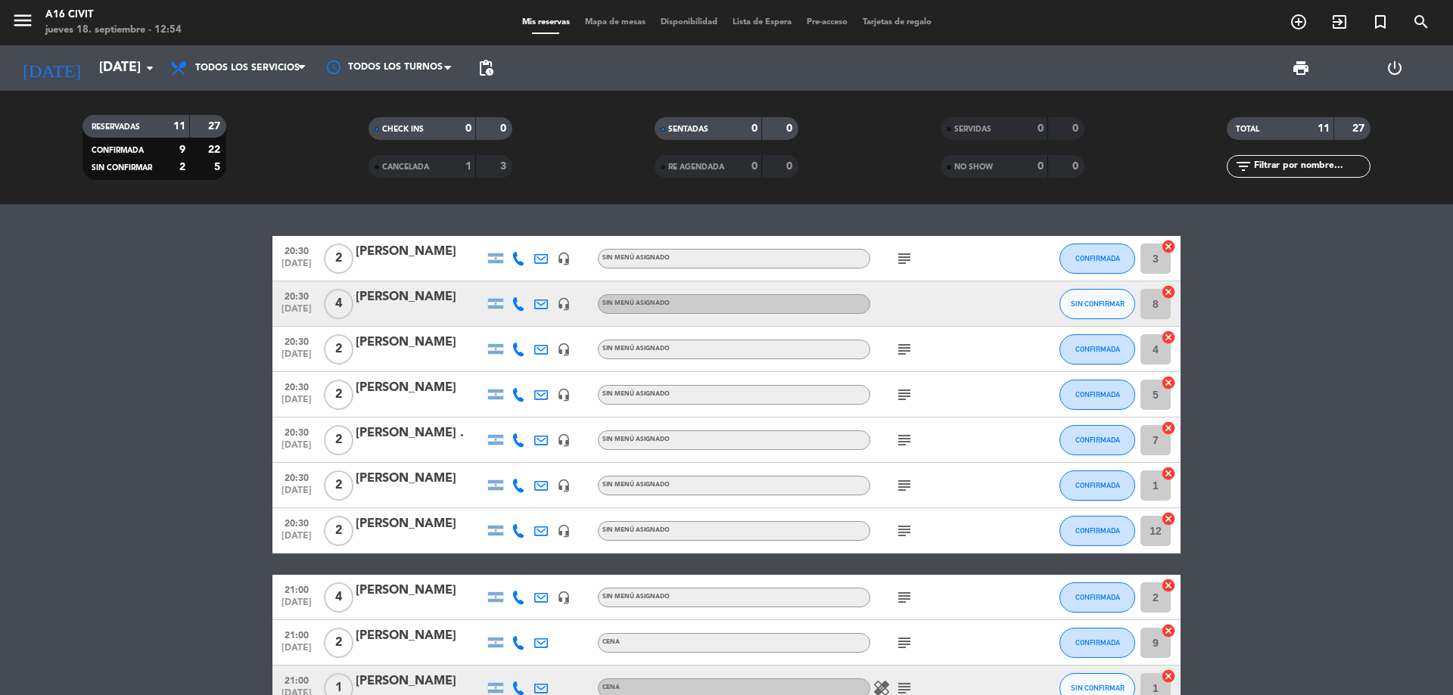
click at [417, 293] on div "[PERSON_NAME]" at bounding box center [420, 298] width 129 height 20
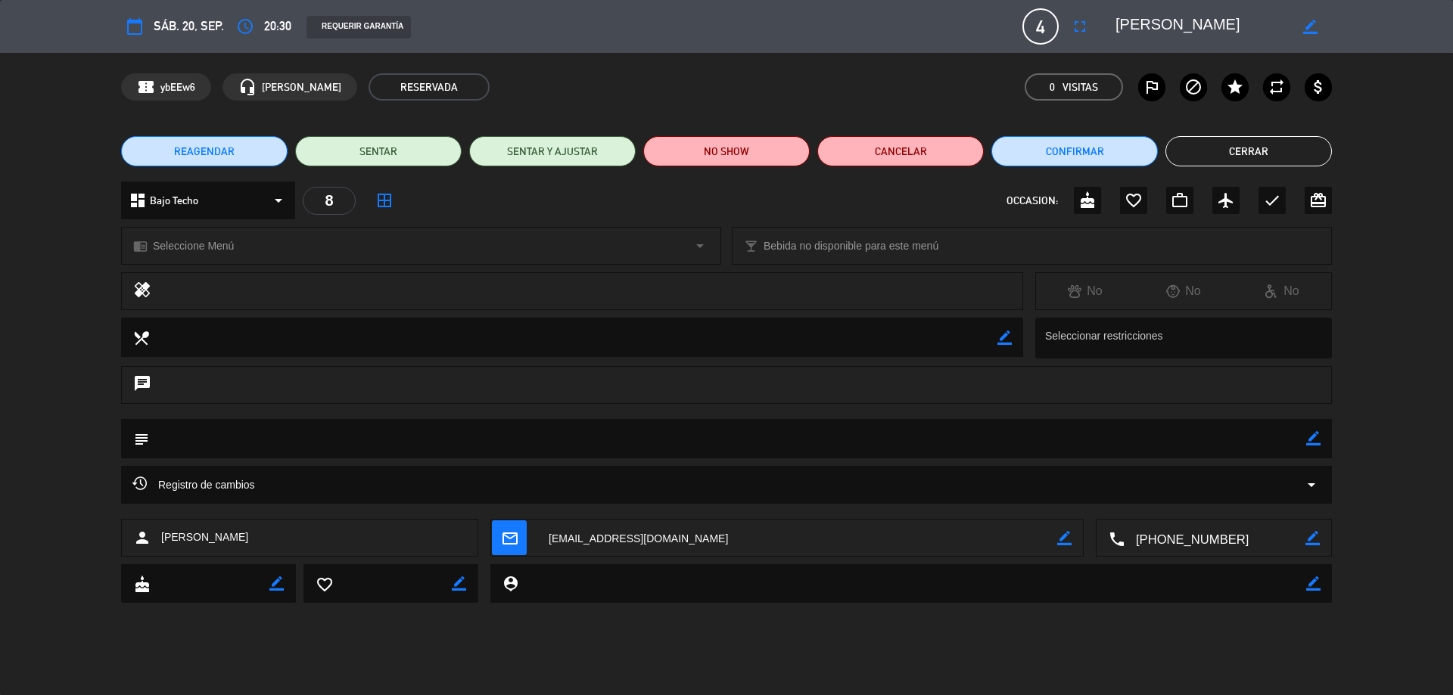
click at [1311, 439] on icon "border_color" at bounding box center [1313, 438] width 14 height 14
paste textarea "Pago por link MP* 0297 X 2 pax $14.000"
click at [288, 437] on textarea at bounding box center [727, 438] width 1157 height 39
drag, startPoint x: 291, startPoint y: 437, endPoint x: 322, endPoint y: 439, distance: 31.1
click at [291, 437] on textarea at bounding box center [727, 438] width 1157 height 39
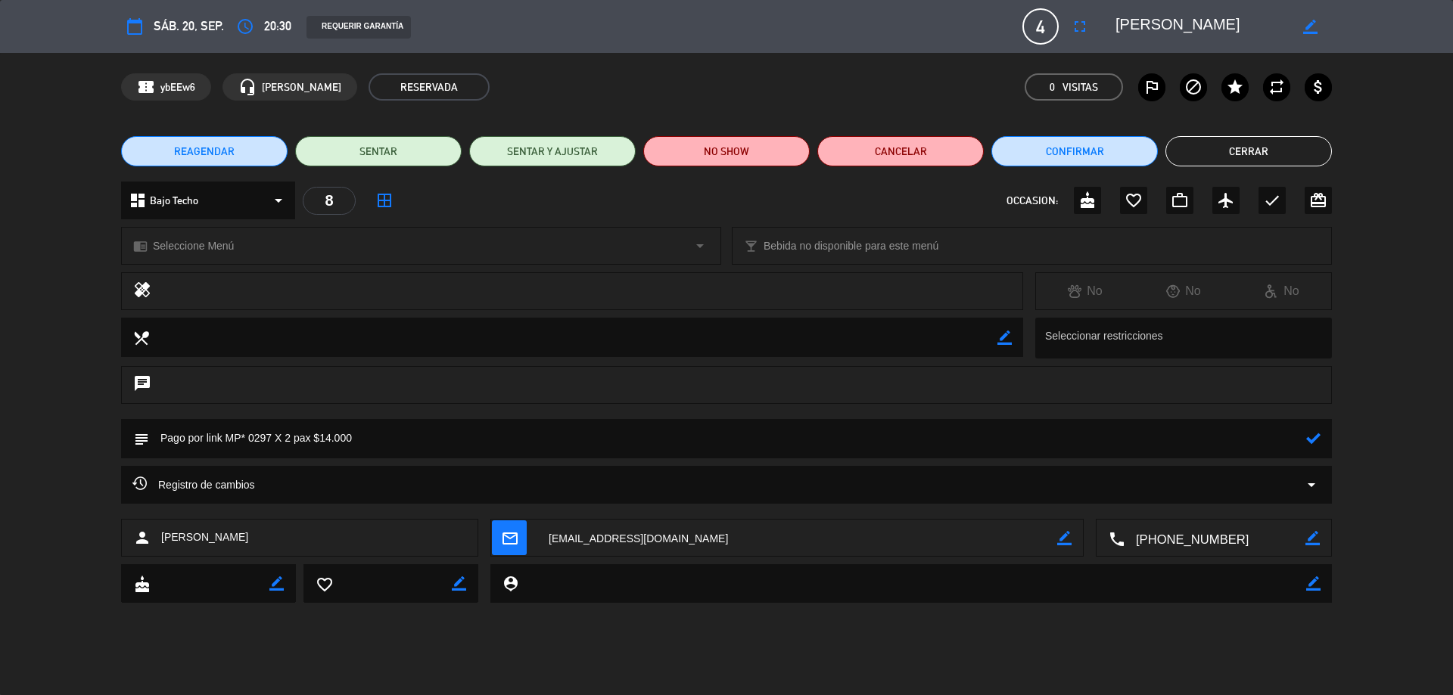
drag, startPoint x: 363, startPoint y: 437, endPoint x: 227, endPoint y: 440, distance: 136.3
click at [227, 440] on textarea at bounding box center [727, 438] width 1157 height 39
click at [312, 438] on textarea at bounding box center [727, 438] width 1157 height 39
type textarea "Pago por link X4 entradas en mercado pago # 8586"
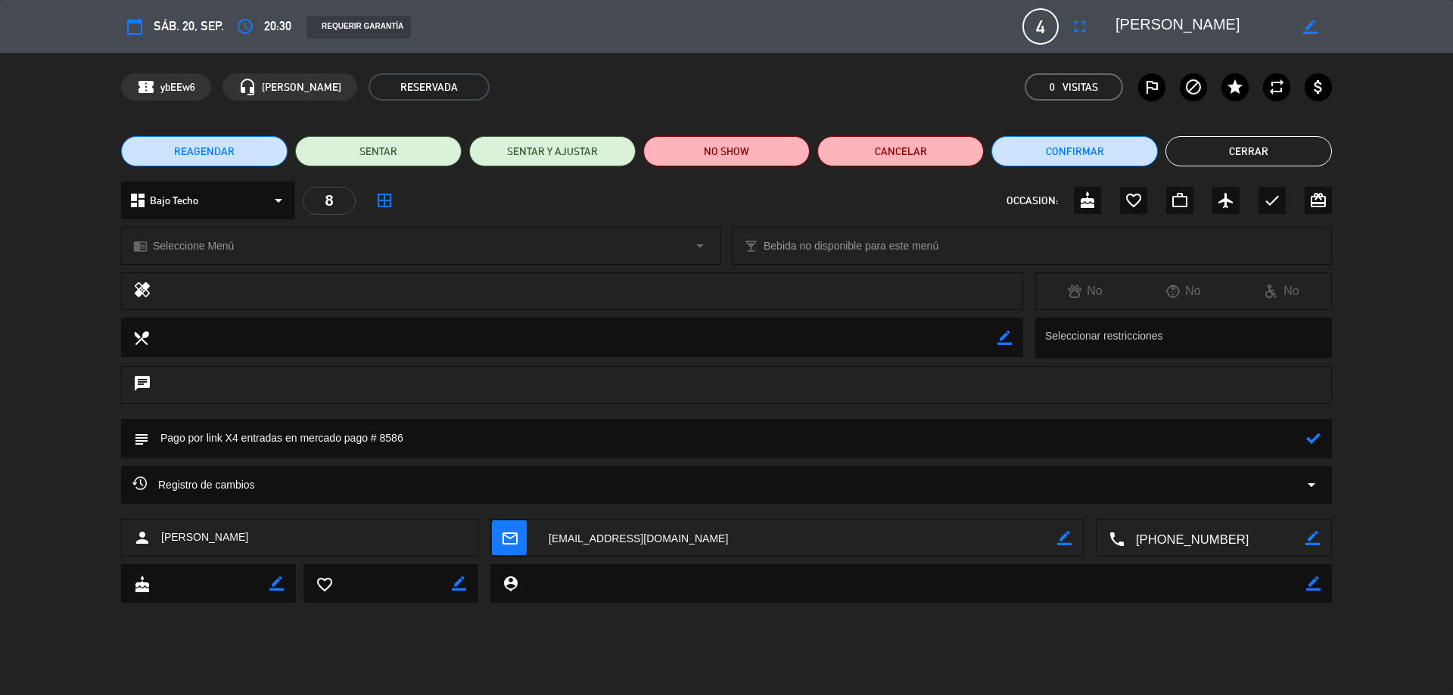
click at [1309, 445] on icon at bounding box center [1313, 438] width 14 height 14
click at [1315, 154] on button "Cerrar" at bounding box center [1248, 151] width 166 height 30
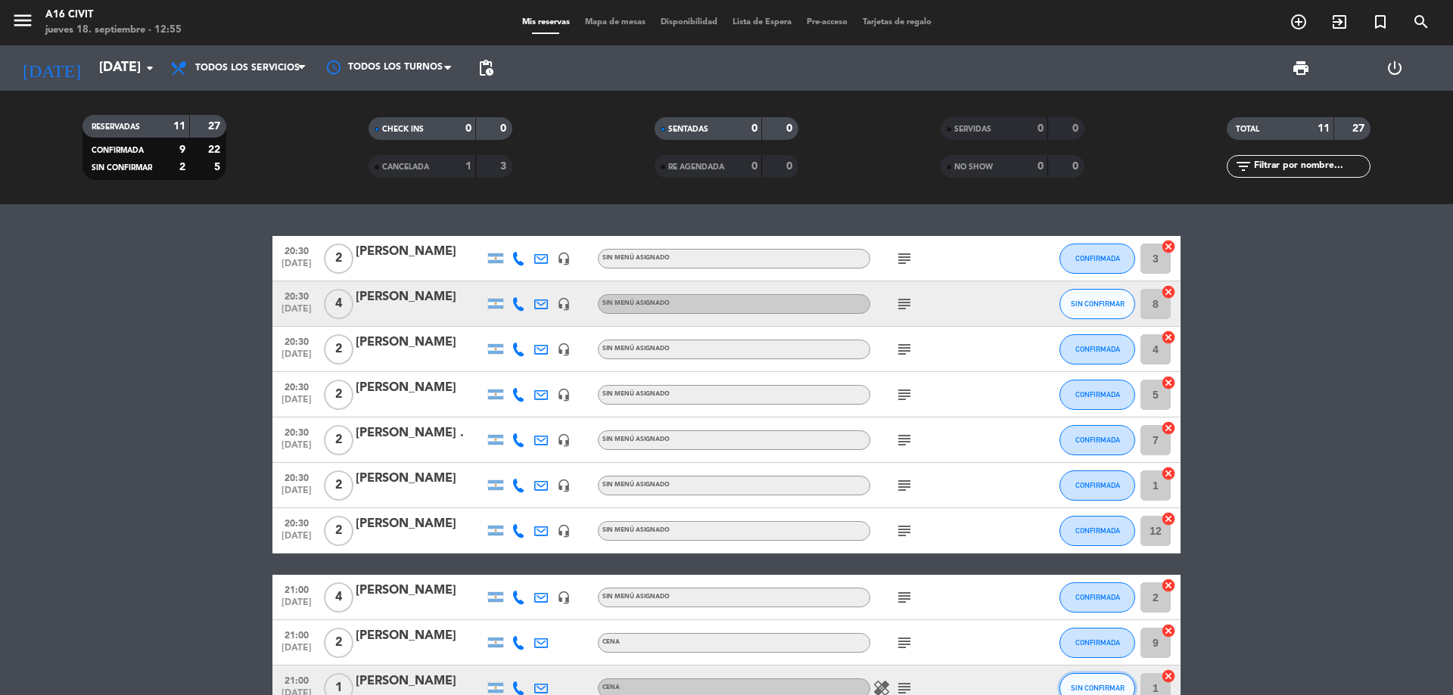
click at [1084, 690] on span "SIN CONFIRMAR" at bounding box center [1098, 688] width 54 height 8
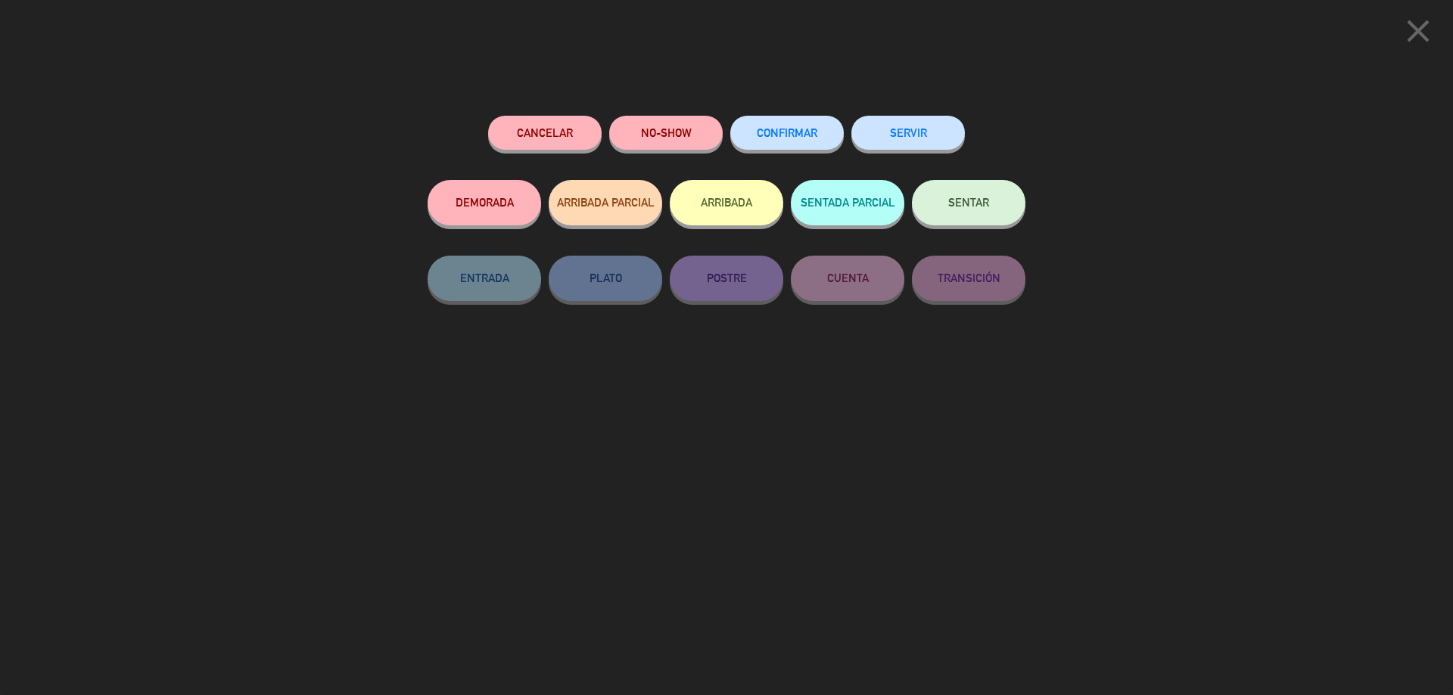
click at [1410, 31] on icon "close" at bounding box center [1418, 31] width 38 height 38
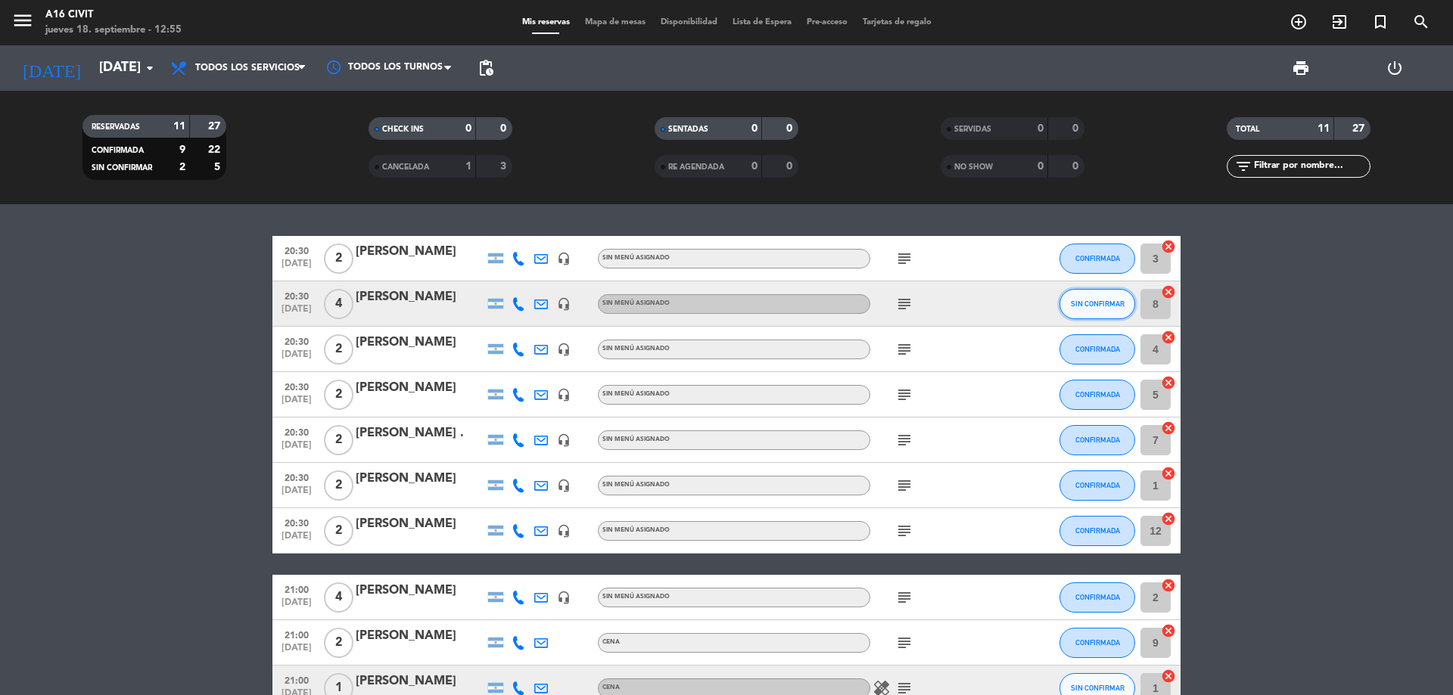
click at [1108, 310] on button "SIN CONFIRMAR" at bounding box center [1098, 304] width 76 height 30
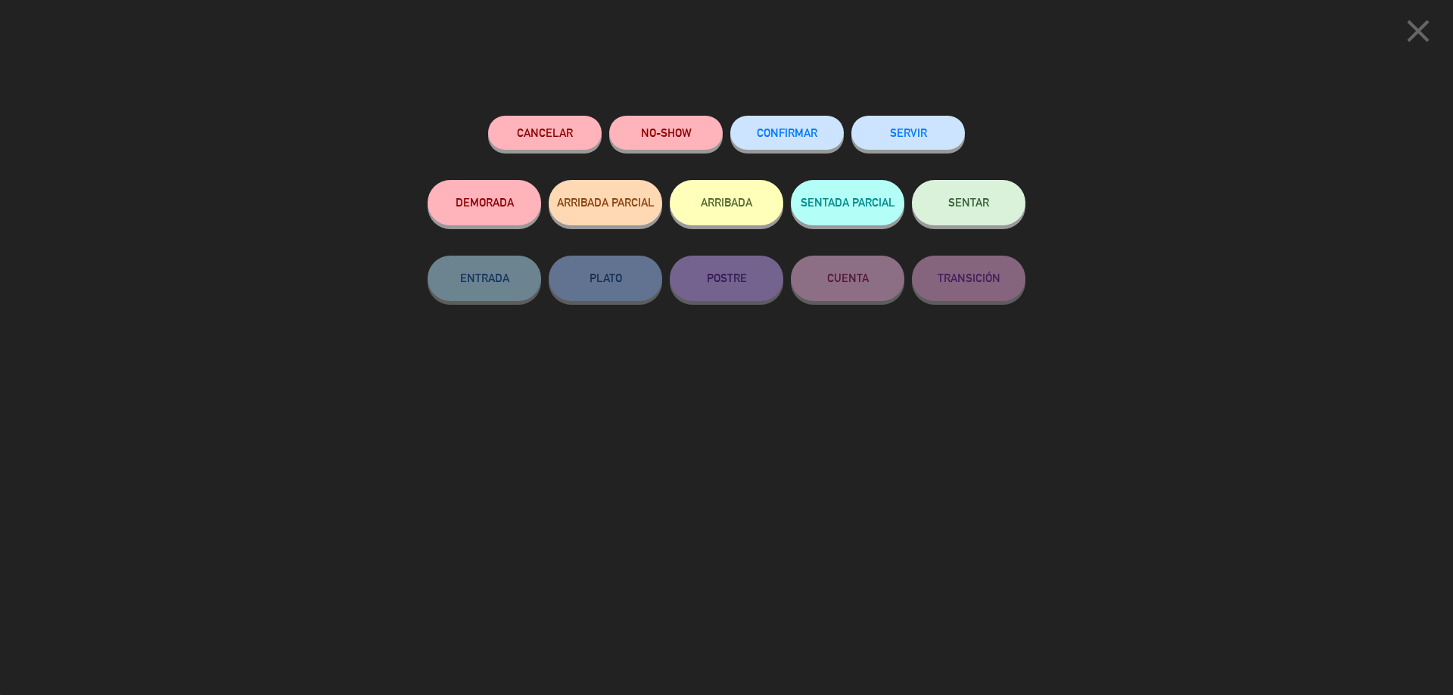
click at [782, 129] on span "CONFIRMAR" at bounding box center [787, 132] width 61 height 13
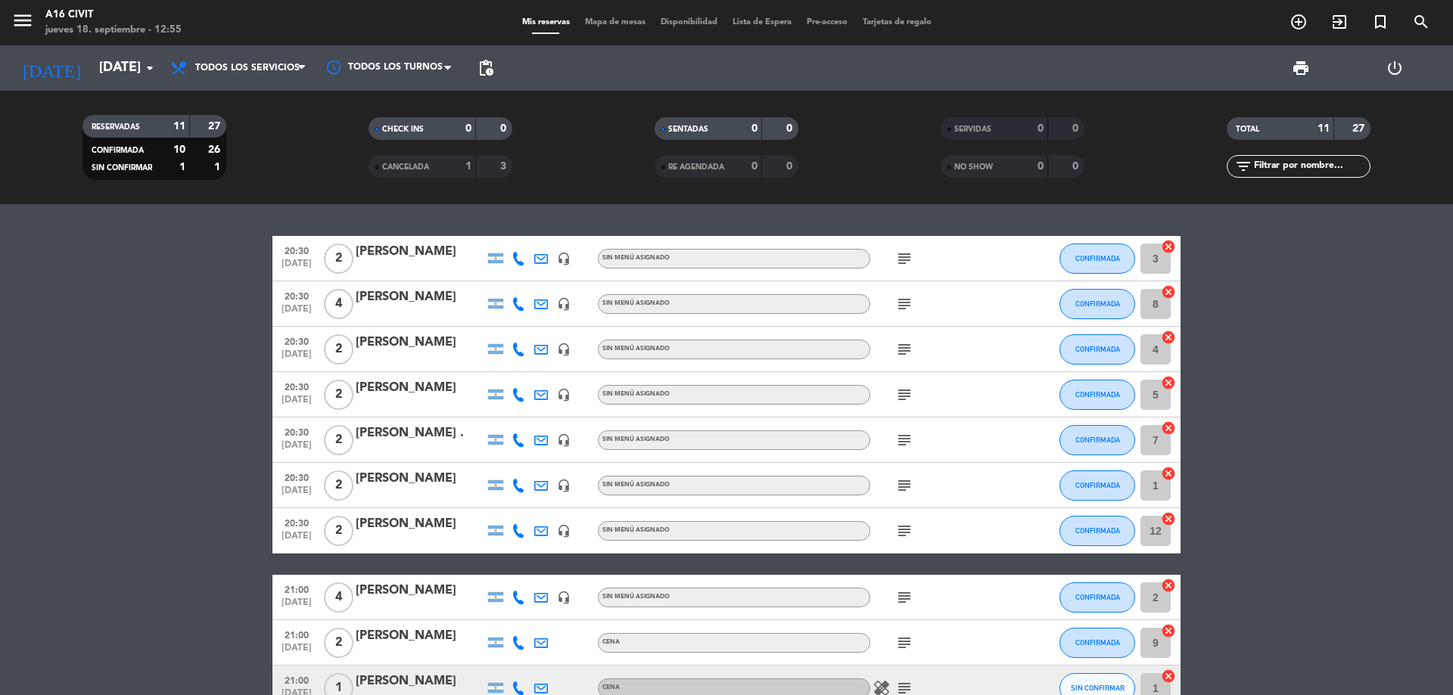
scroll to position [76, 0]
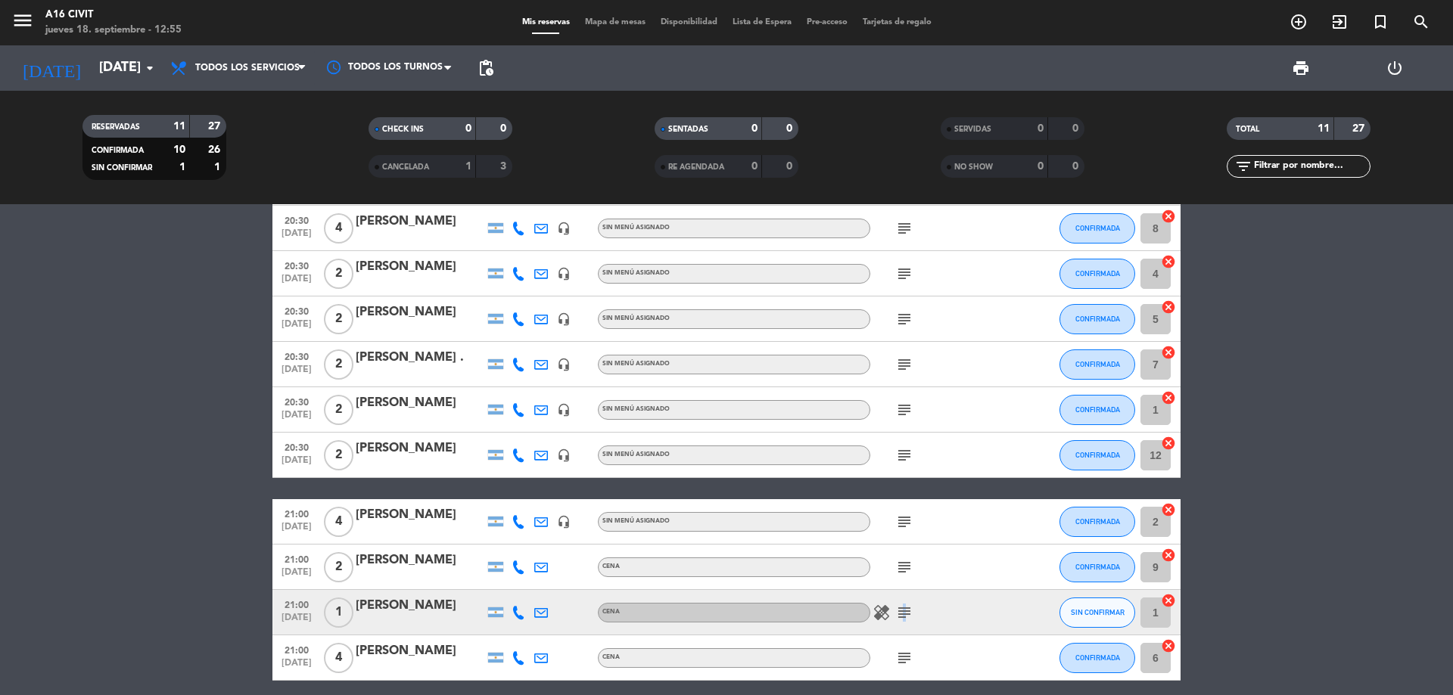
click at [902, 609] on icon "subject" at bounding box center [904, 613] width 18 height 18
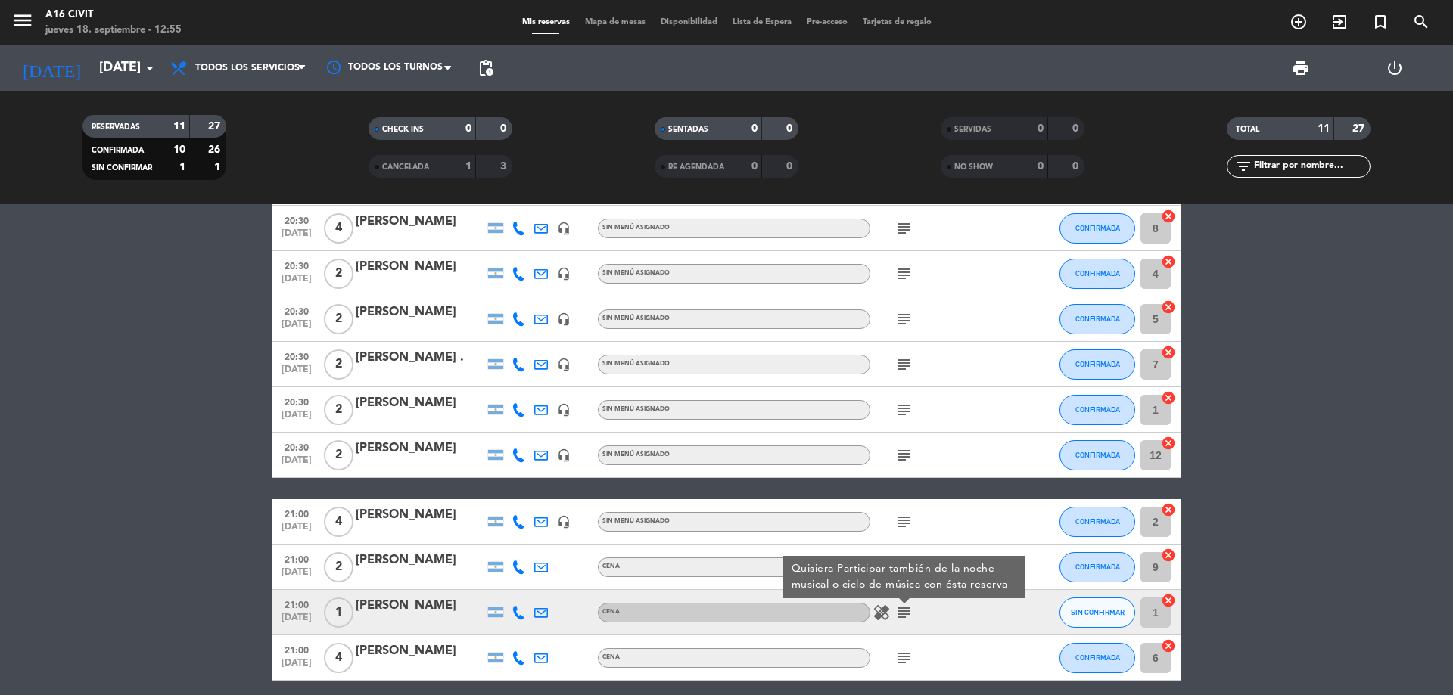
click at [515, 615] on icon at bounding box center [519, 613] width 14 height 14
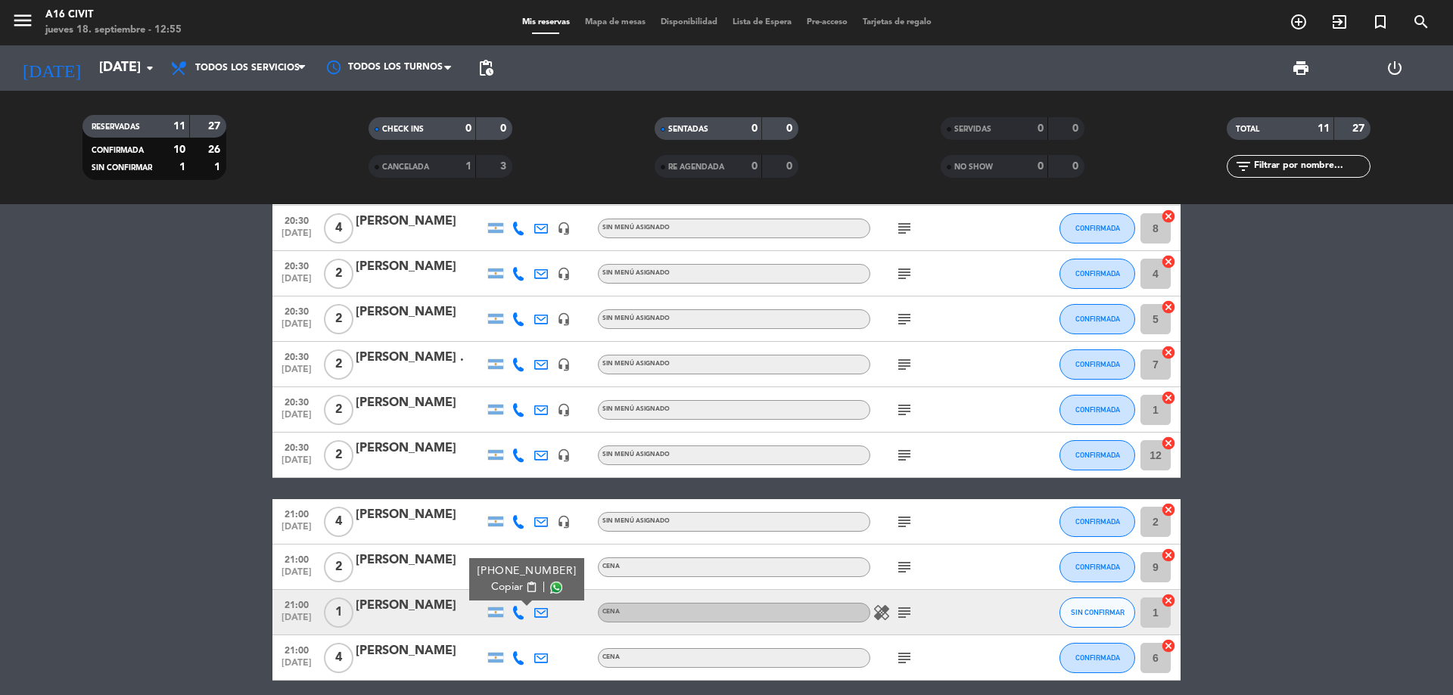
click at [206, 420] on bookings-row "20:30 [DATE] 2 [PERSON_NAME] headset_mic Sin menú asignado subject CONFIRMADA 3…" at bounding box center [726, 420] width 1453 height 521
click at [422, 396] on div "[PERSON_NAME]" at bounding box center [420, 404] width 129 height 20
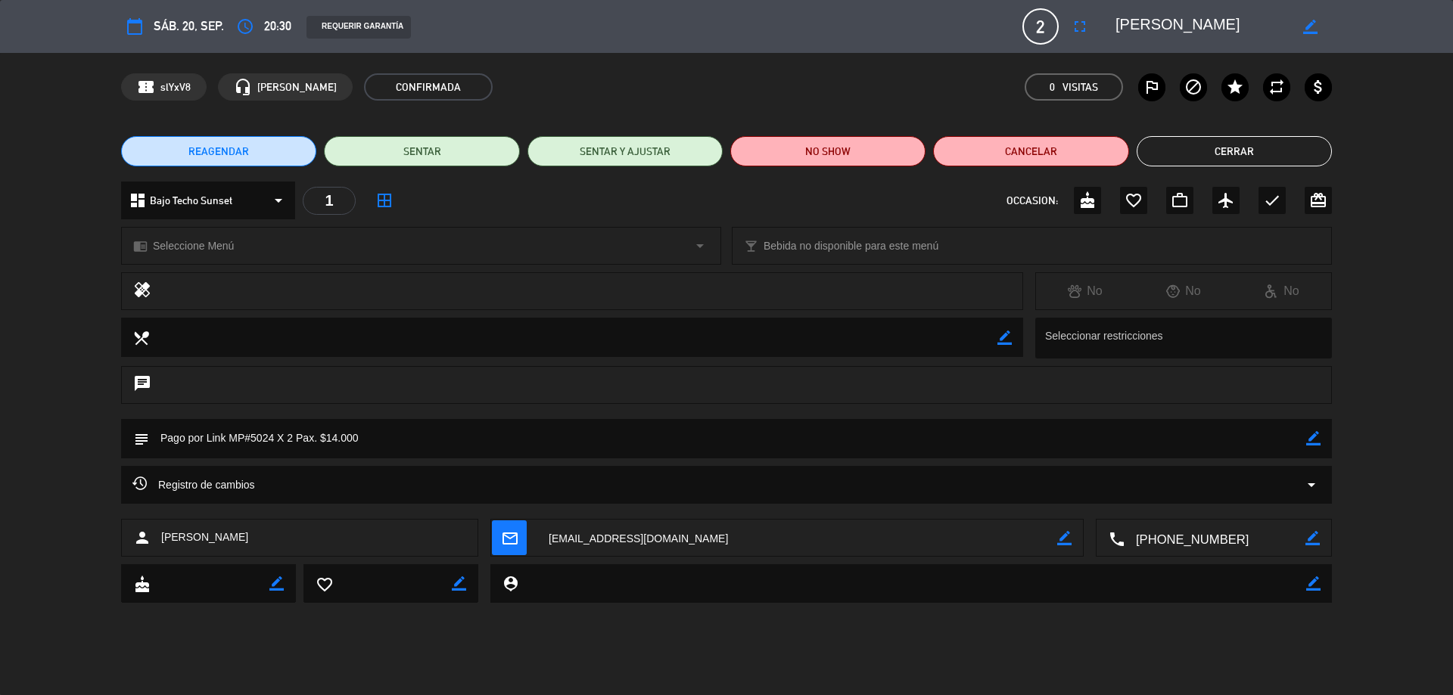
click at [1262, 148] on button "Cerrar" at bounding box center [1234, 151] width 195 height 30
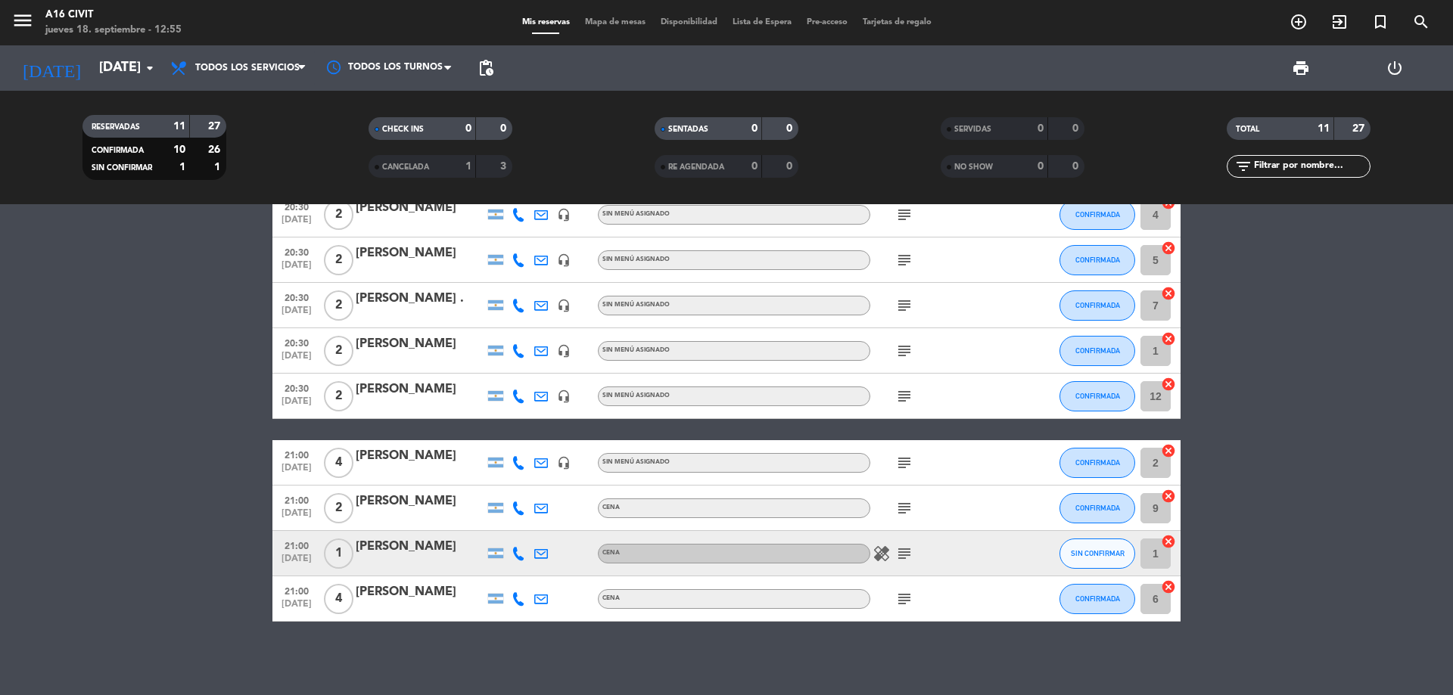
scroll to position [137, 0]
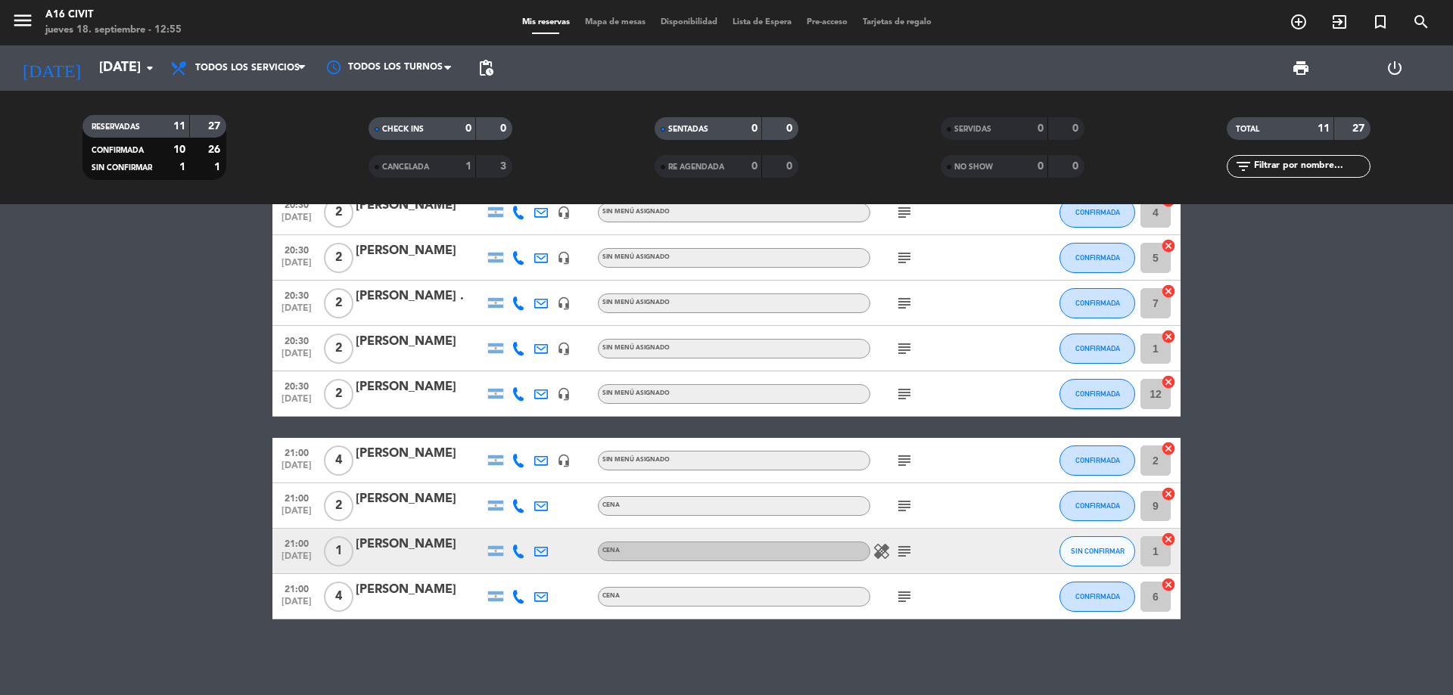
click at [913, 550] on icon "subject" at bounding box center [904, 552] width 18 height 18
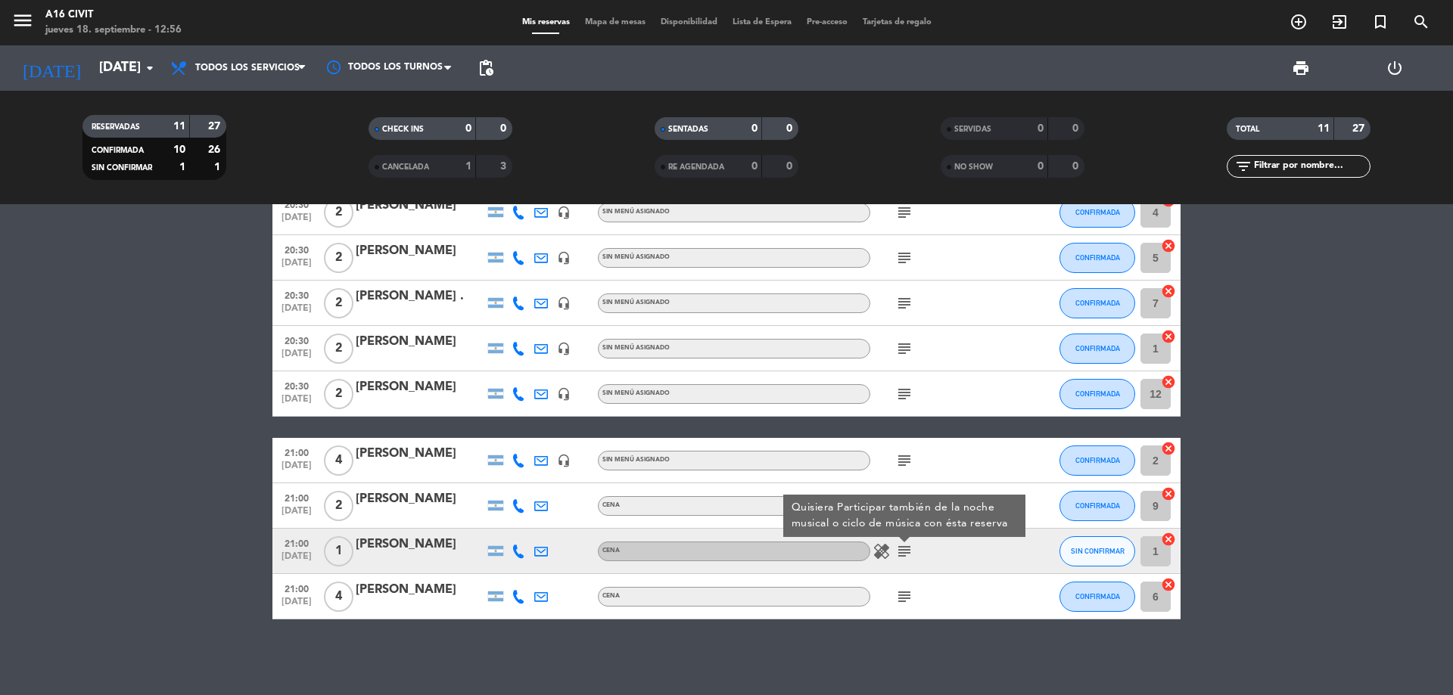
click at [526, 550] on div at bounding box center [518, 551] width 23 height 45
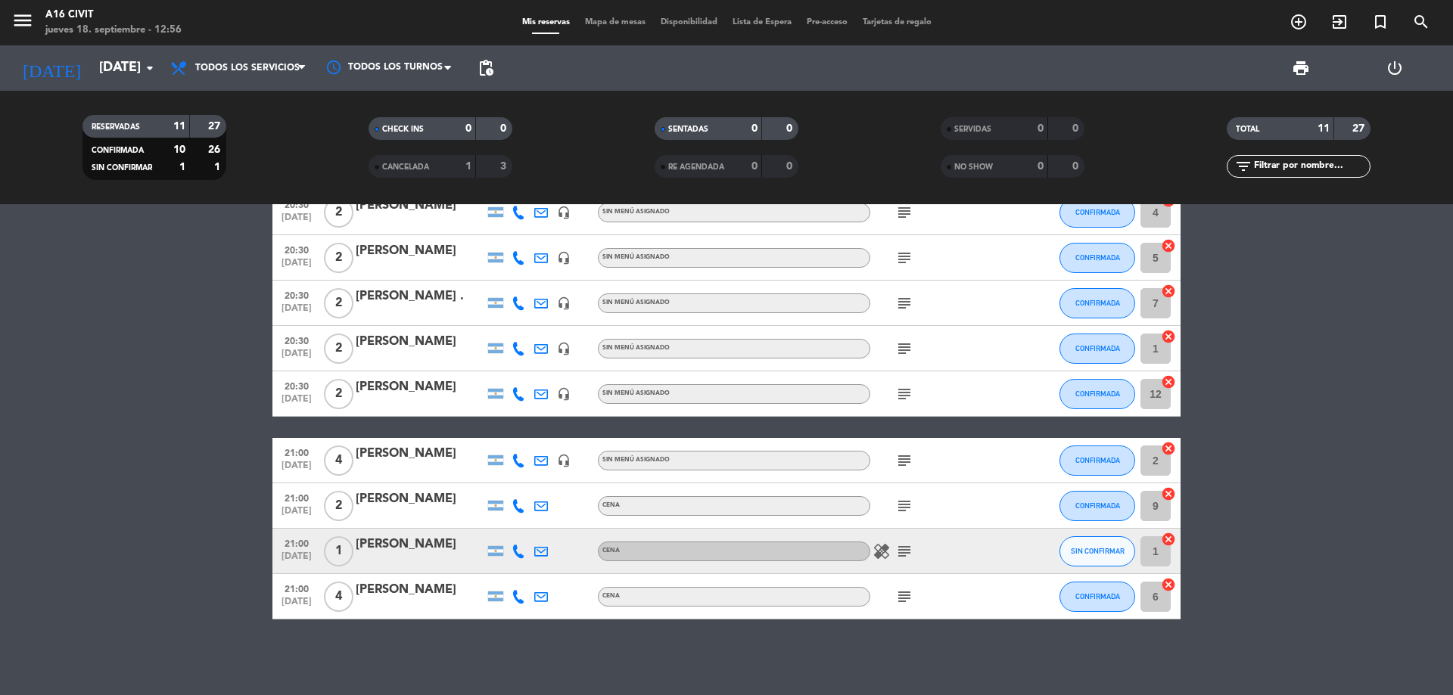
click at [518, 558] on icon at bounding box center [519, 552] width 14 height 14
click at [550, 527] on span at bounding box center [556, 527] width 12 height 12
